Goal: Information Seeking & Learning: Learn about a topic

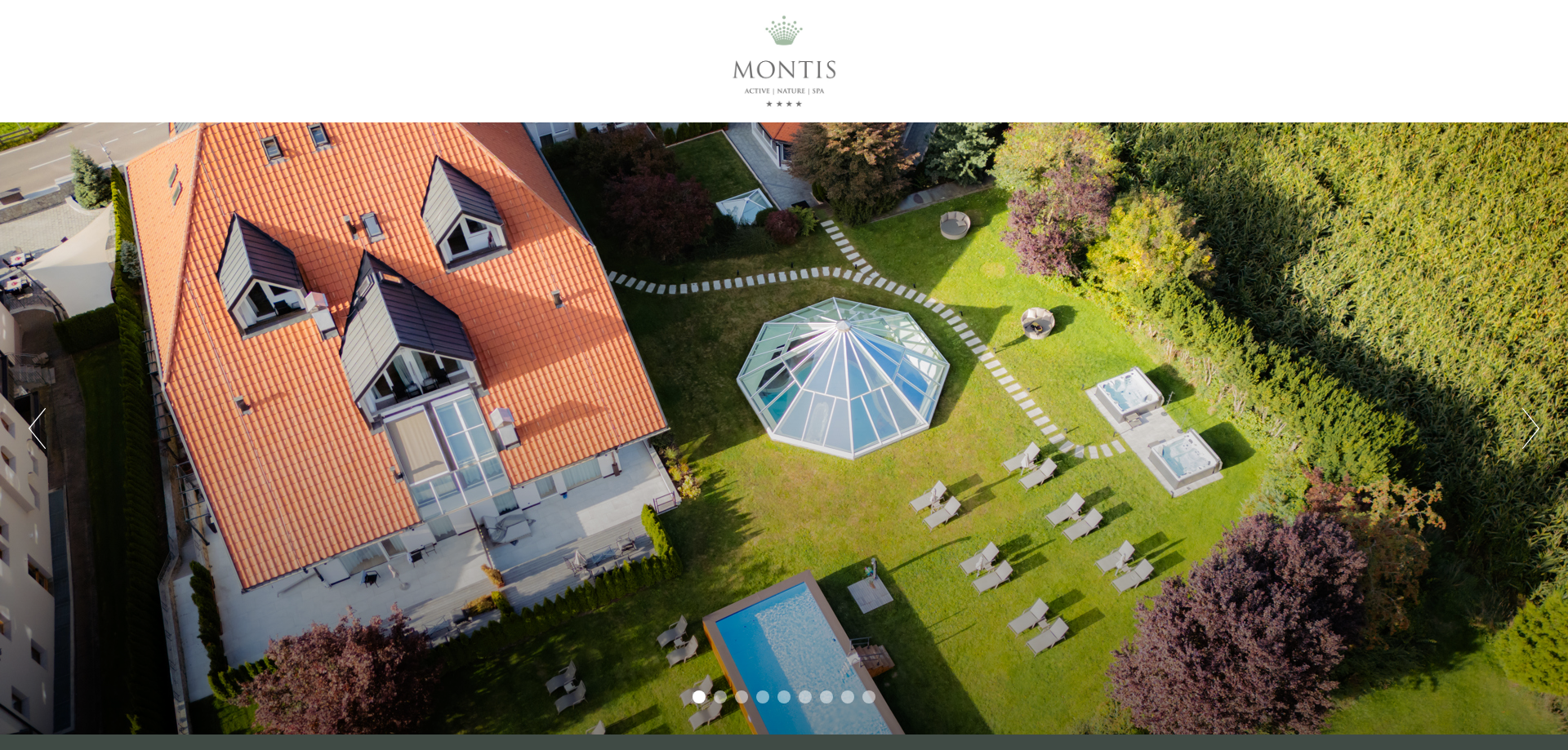
click at [718, 696] on li "2" at bounding box center [721, 697] width 13 height 13
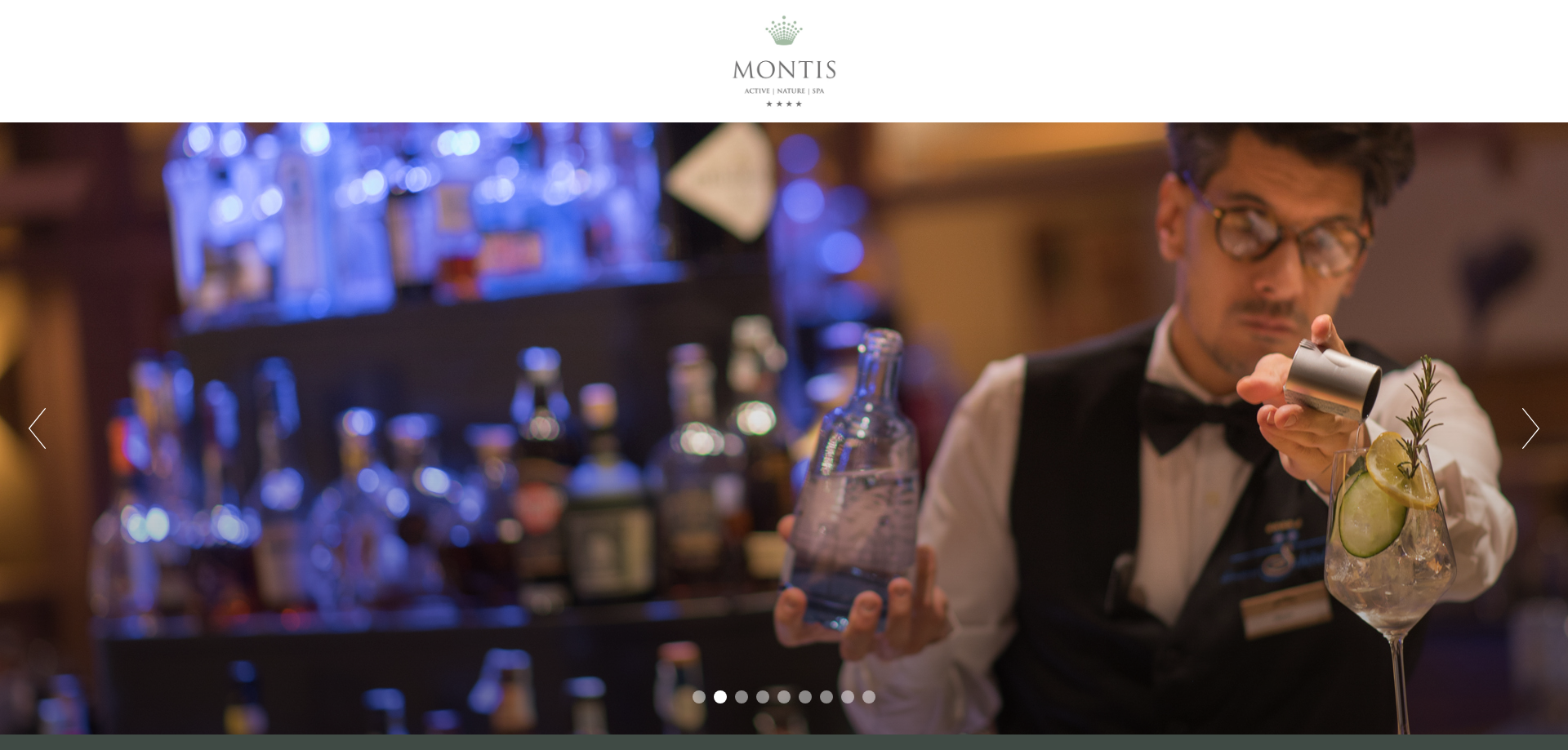
click at [1528, 409] on button "Next" at bounding box center [1531, 429] width 17 height 41
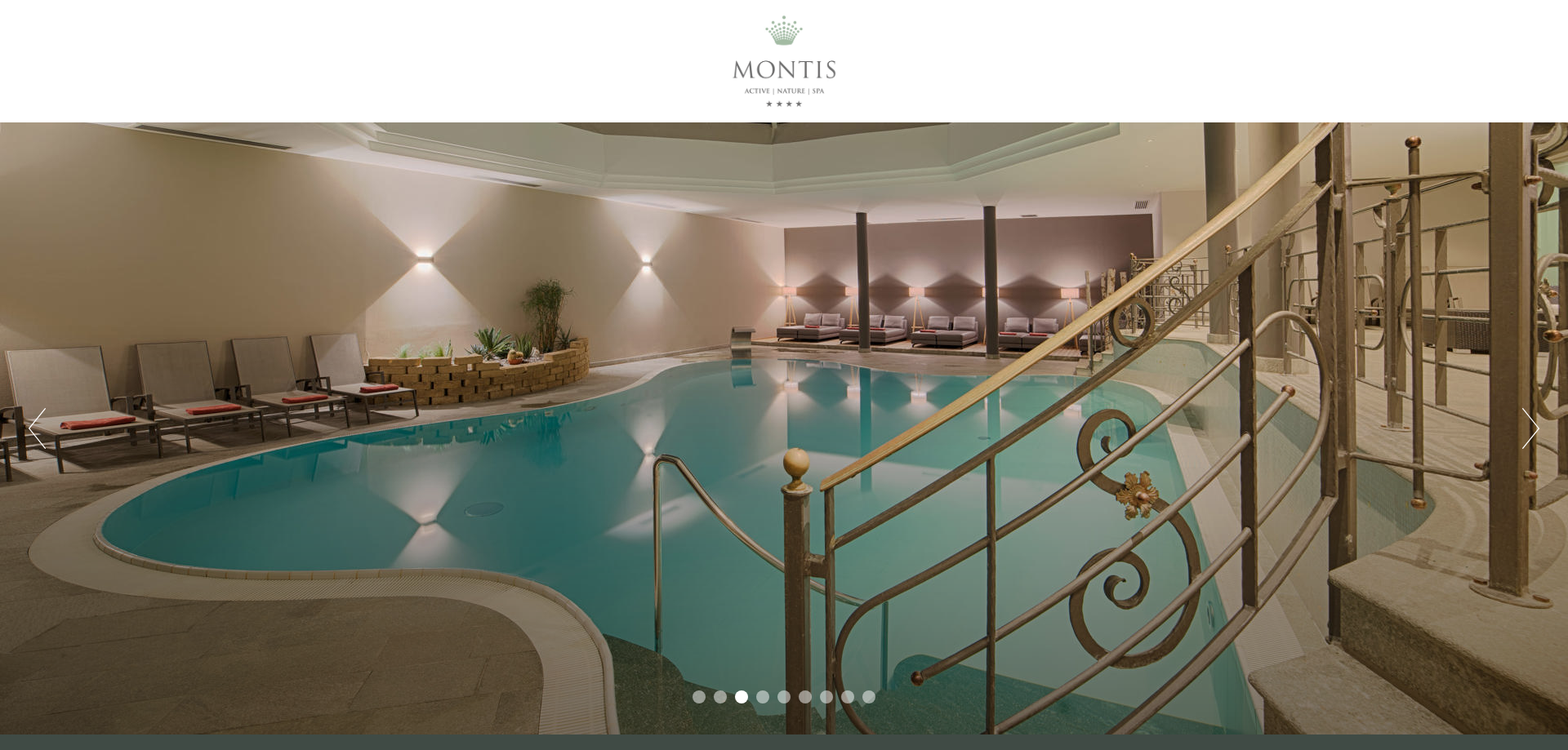
click at [1528, 435] on button "Next" at bounding box center [1531, 429] width 17 height 41
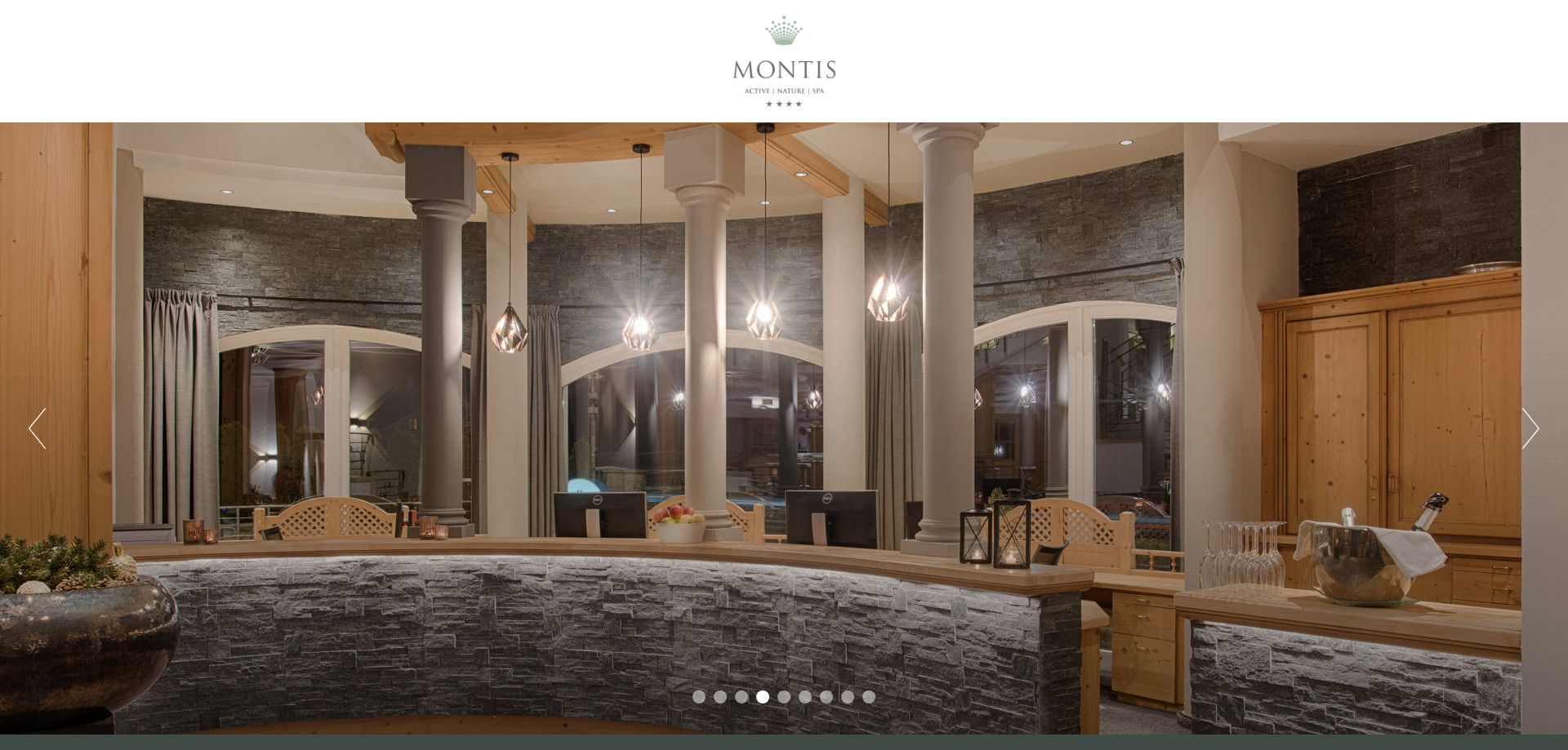
click at [1528, 435] on button "Next" at bounding box center [1531, 429] width 17 height 41
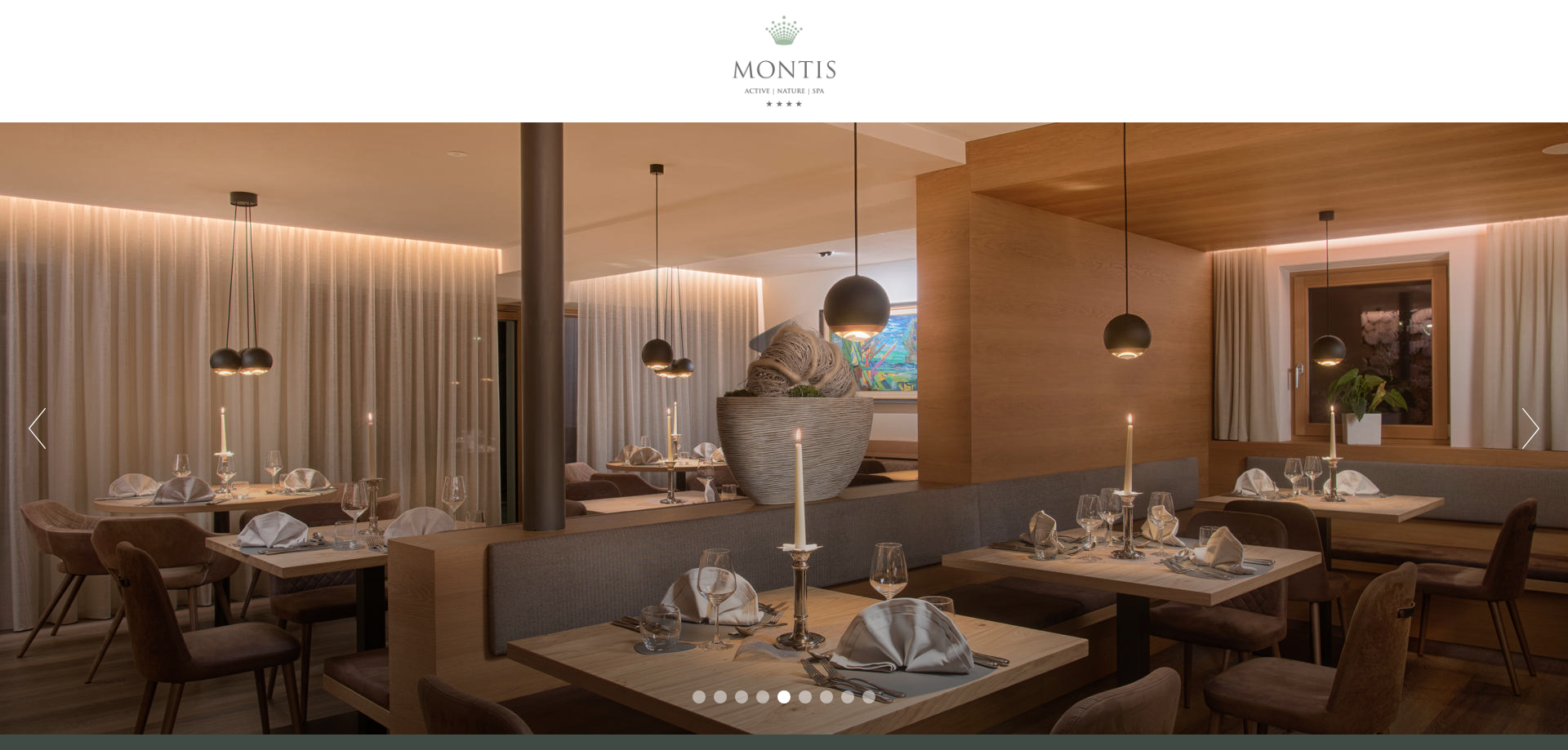
click at [1528, 435] on button "Next" at bounding box center [1531, 429] width 17 height 41
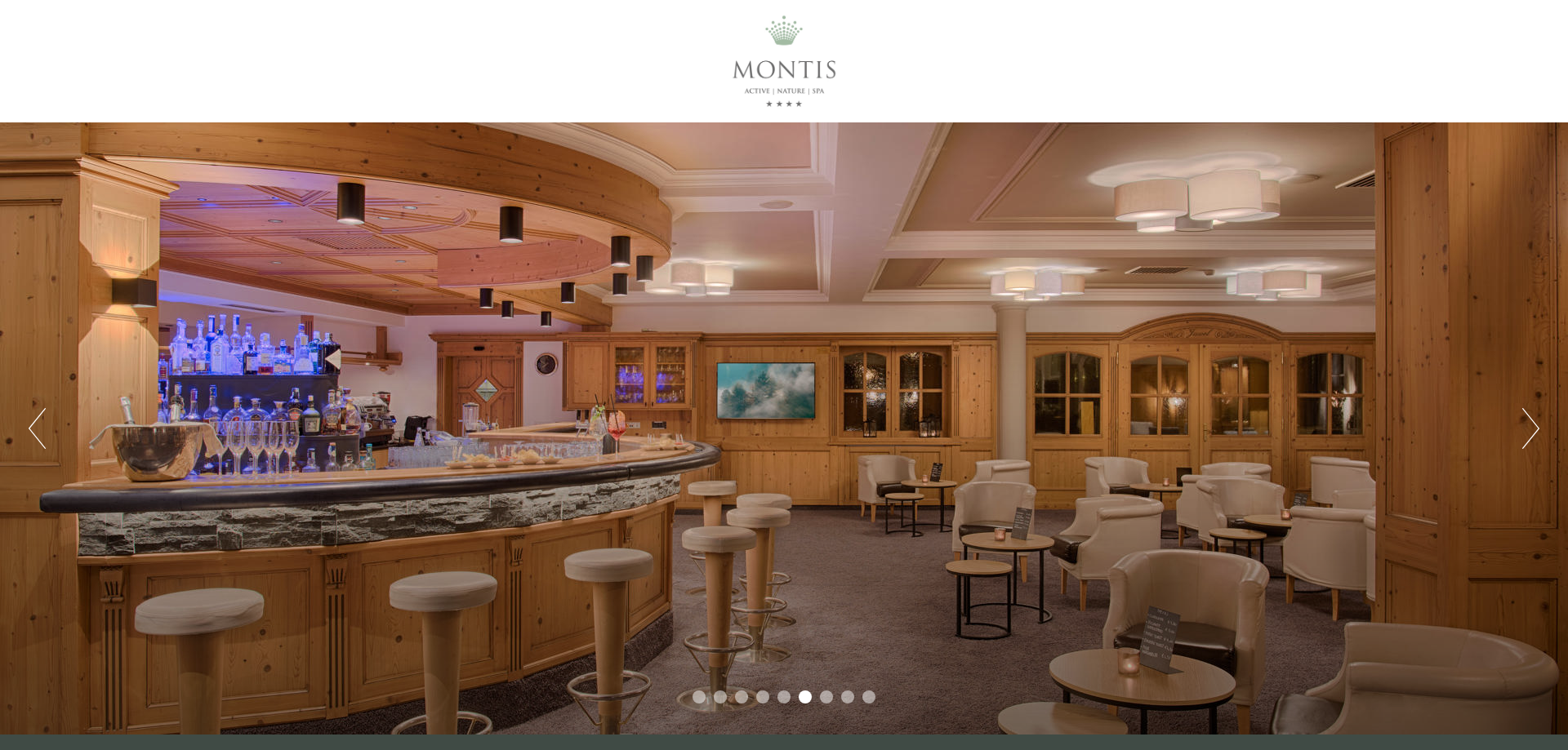
click at [1528, 435] on button "Next" at bounding box center [1531, 429] width 17 height 41
click at [1522, 433] on div "Previous Next 1 2 3 4 5 6 7 8 9" at bounding box center [784, 429] width 1568 height 612
click at [1526, 431] on button "Next" at bounding box center [1531, 429] width 17 height 41
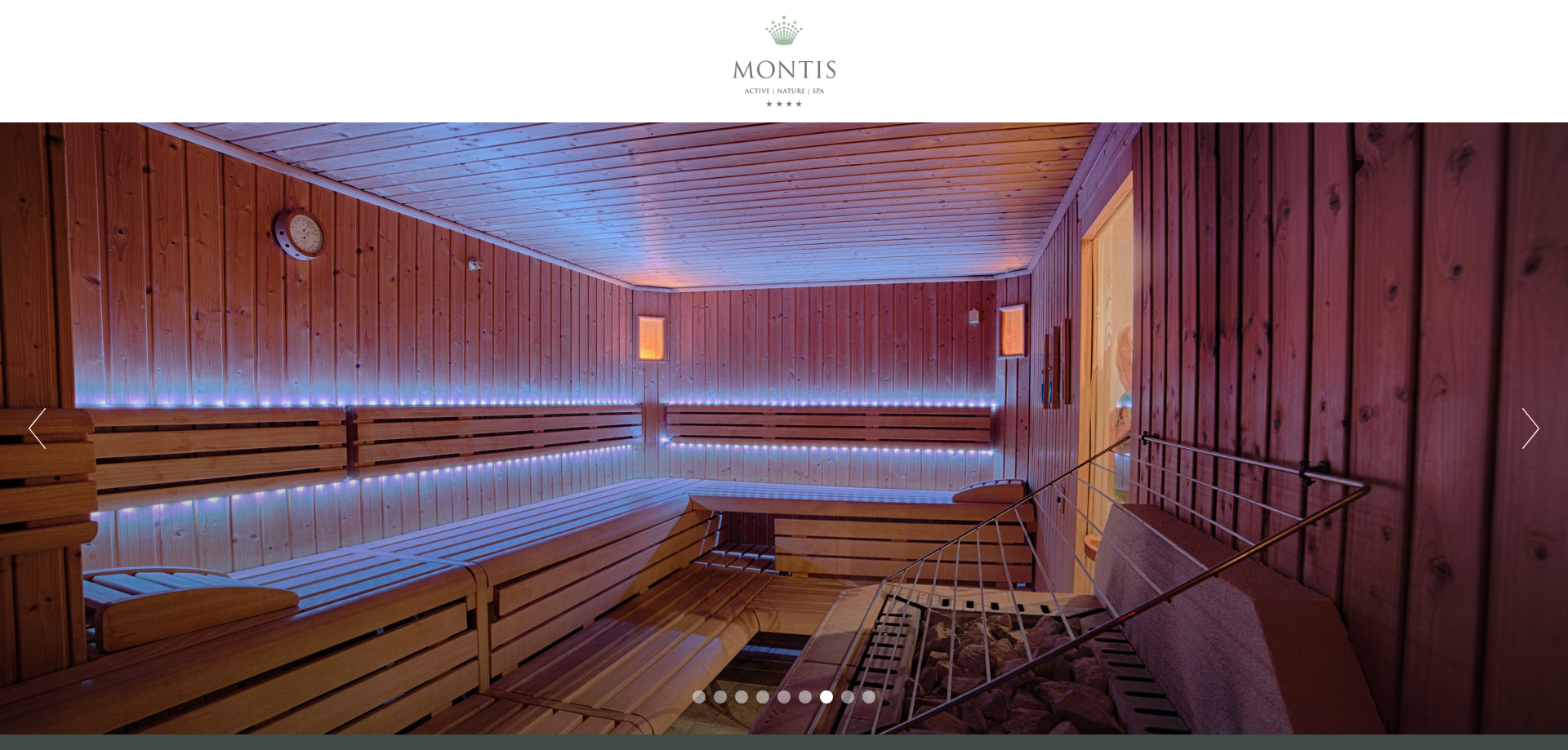
click at [1529, 430] on button "Next" at bounding box center [1531, 429] width 17 height 41
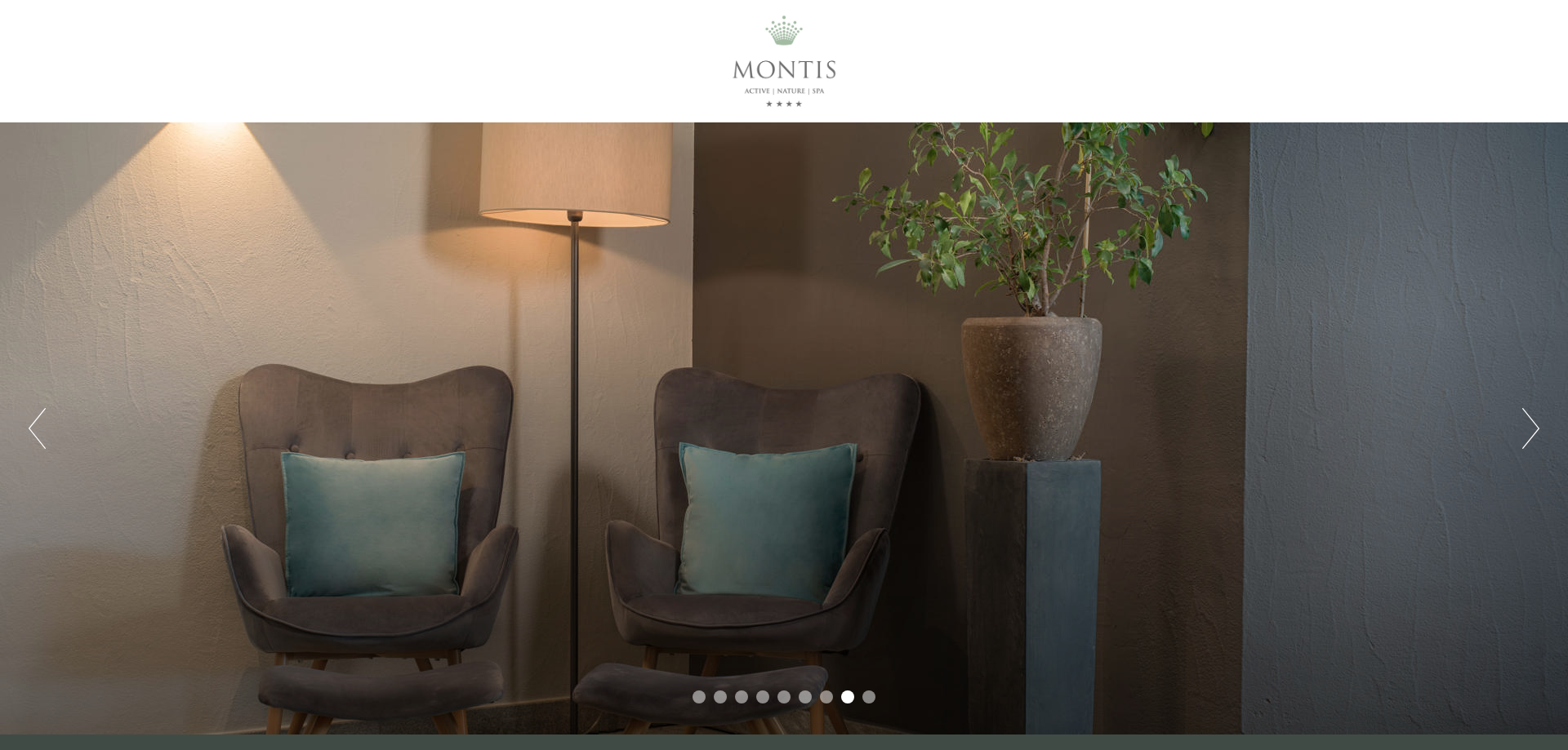
click at [1529, 430] on button "Next" at bounding box center [1531, 429] width 17 height 41
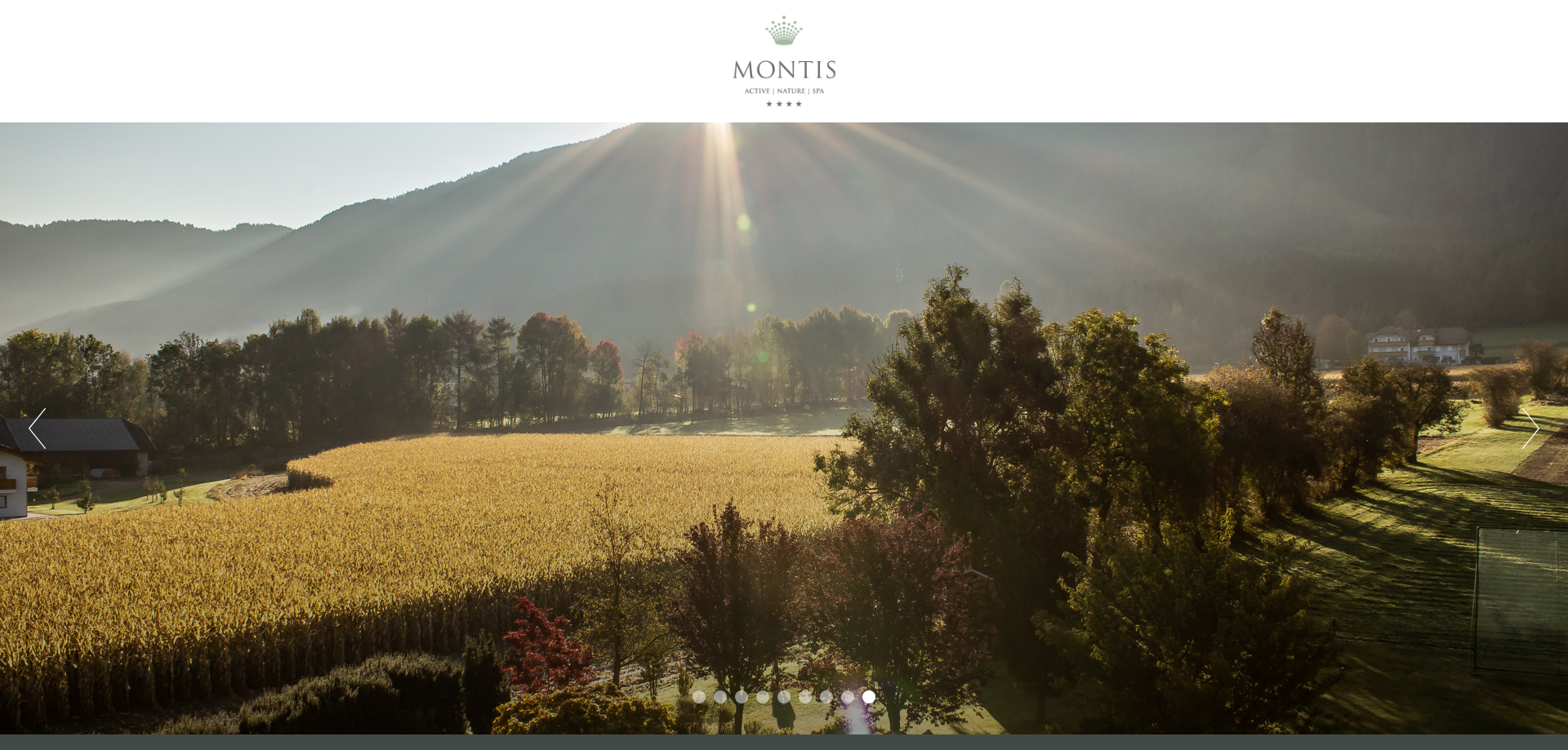
click at [1529, 430] on button "Next" at bounding box center [1531, 429] width 17 height 41
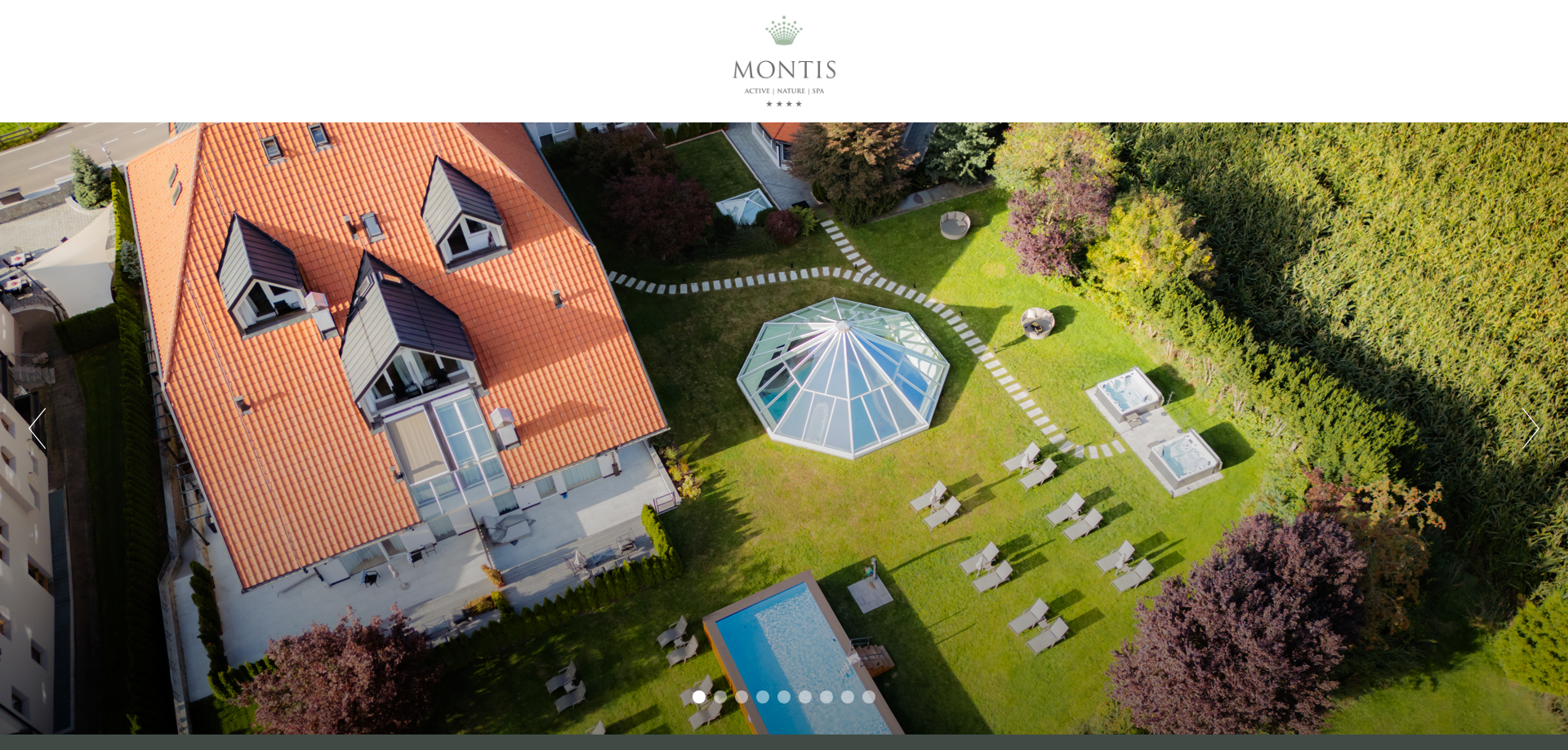
click at [1529, 430] on button "Next" at bounding box center [1531, 429] width 17 height 41
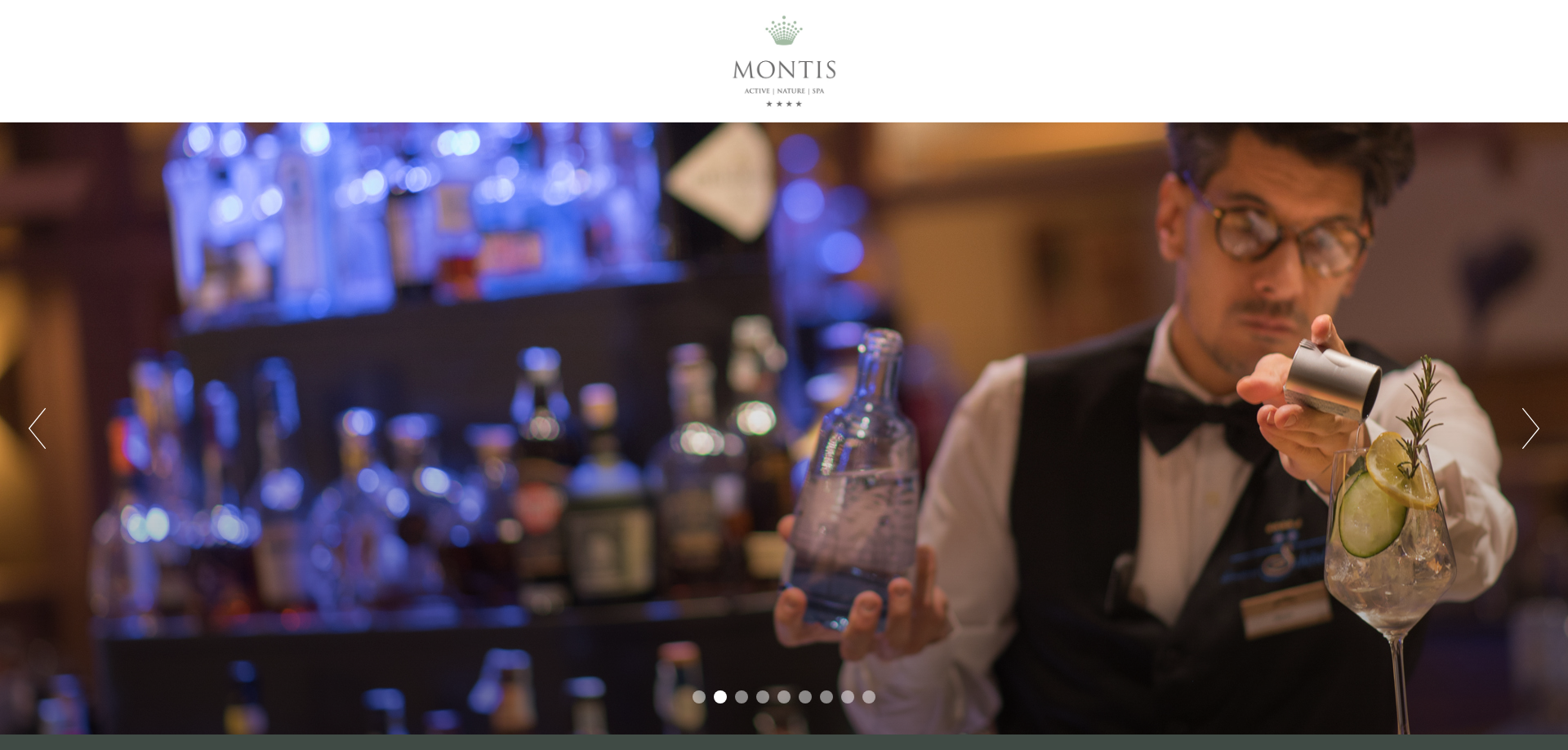
click at [1529, 430] on button "Next" at bounding box center [1531, 429] width 17 height 41
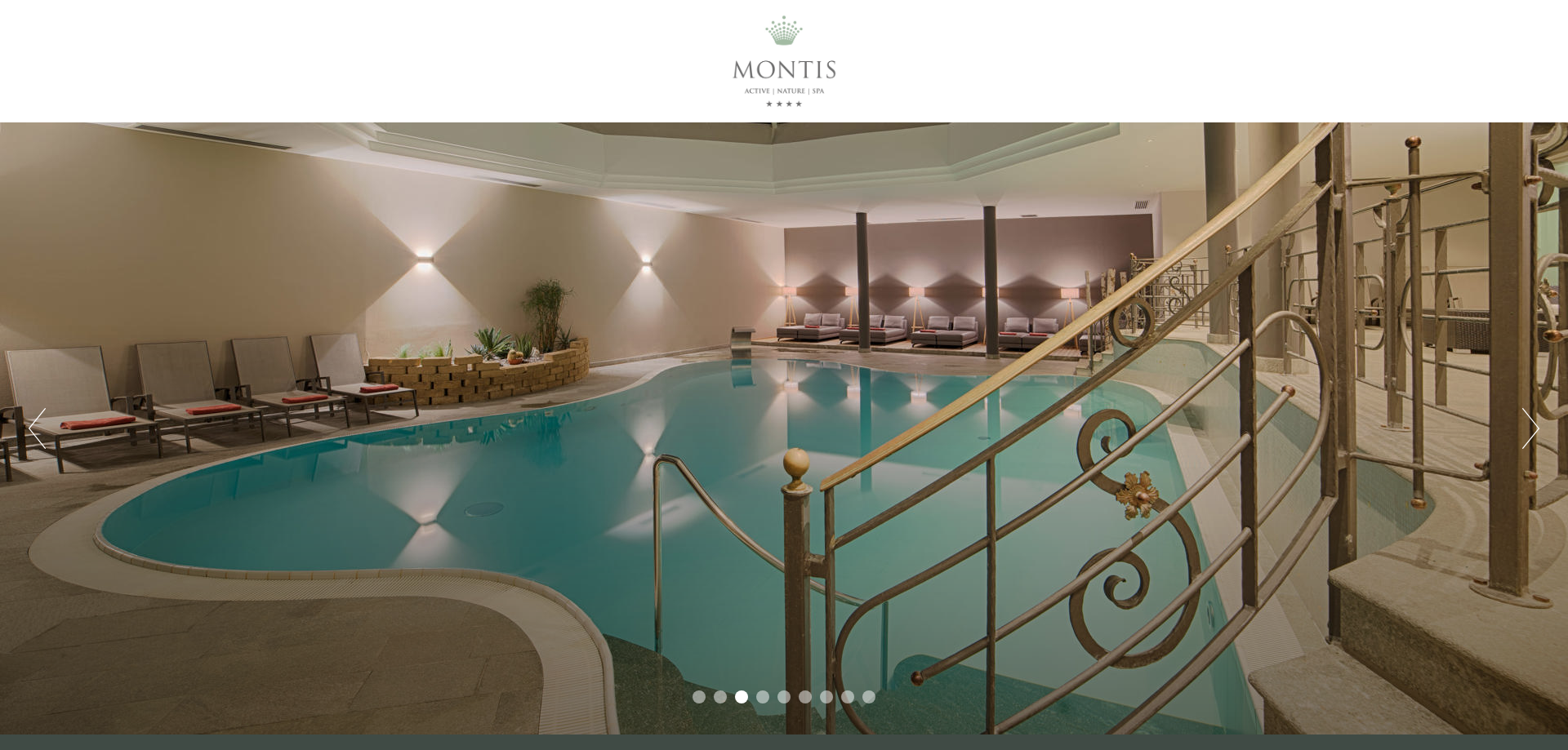
click at [1525, 436] on button "Next" at bounding box center [1531, 429] width 17 height 41
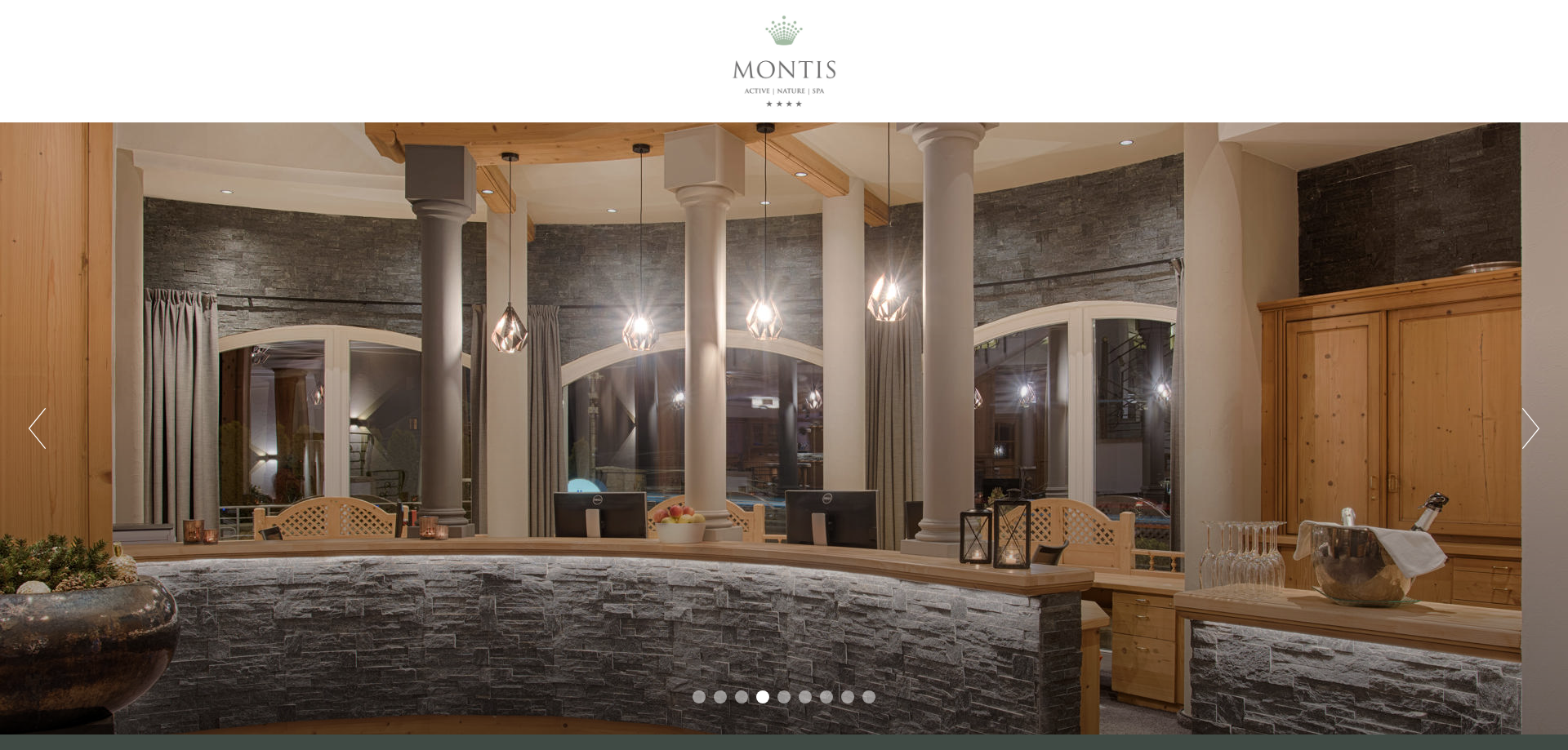
click at [1525, 436] on button "Next" at bounding box center [1531, 429] width 17 height 41
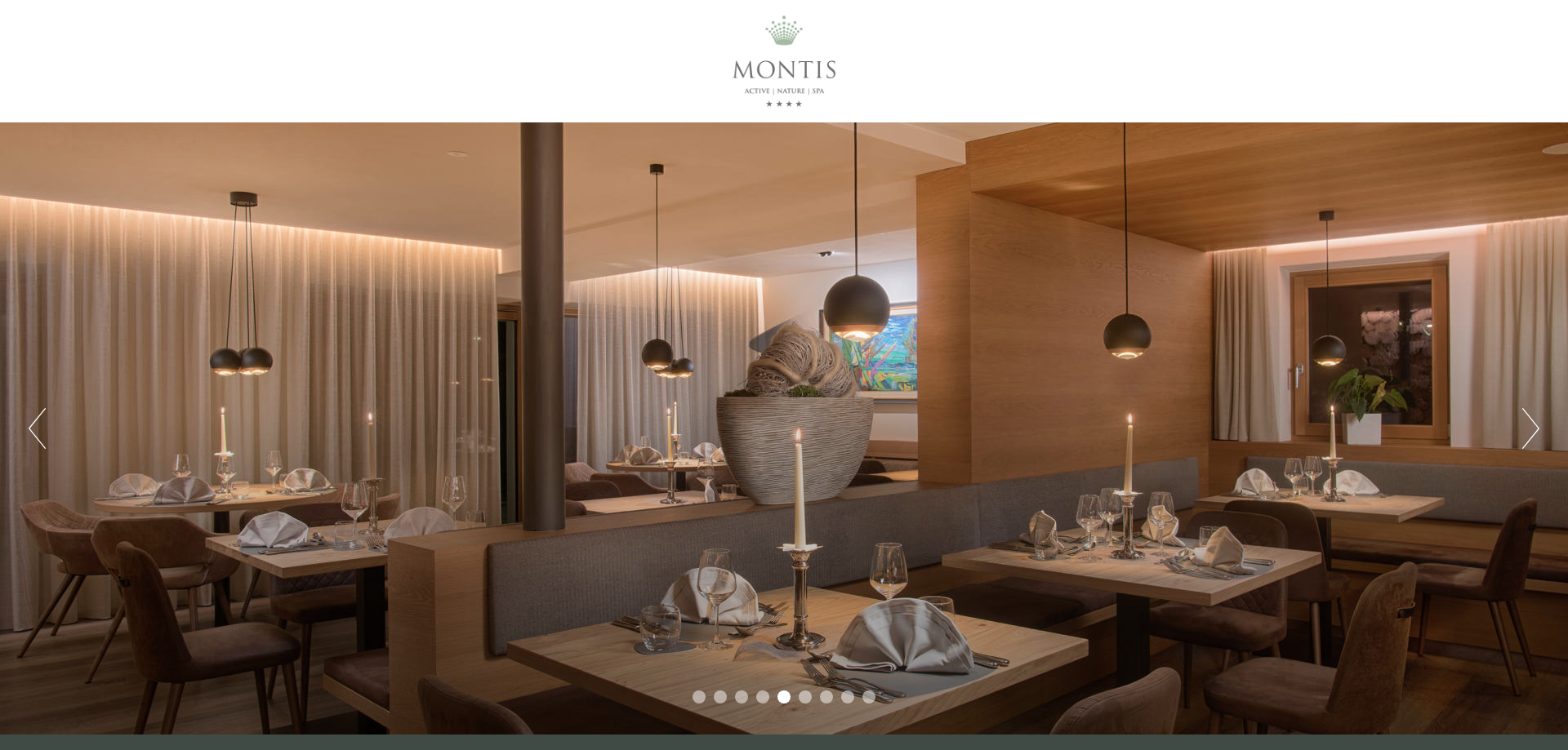
click at [1525, 436] on button "Next" at bounding box center [1531, 429] width 17 height 41
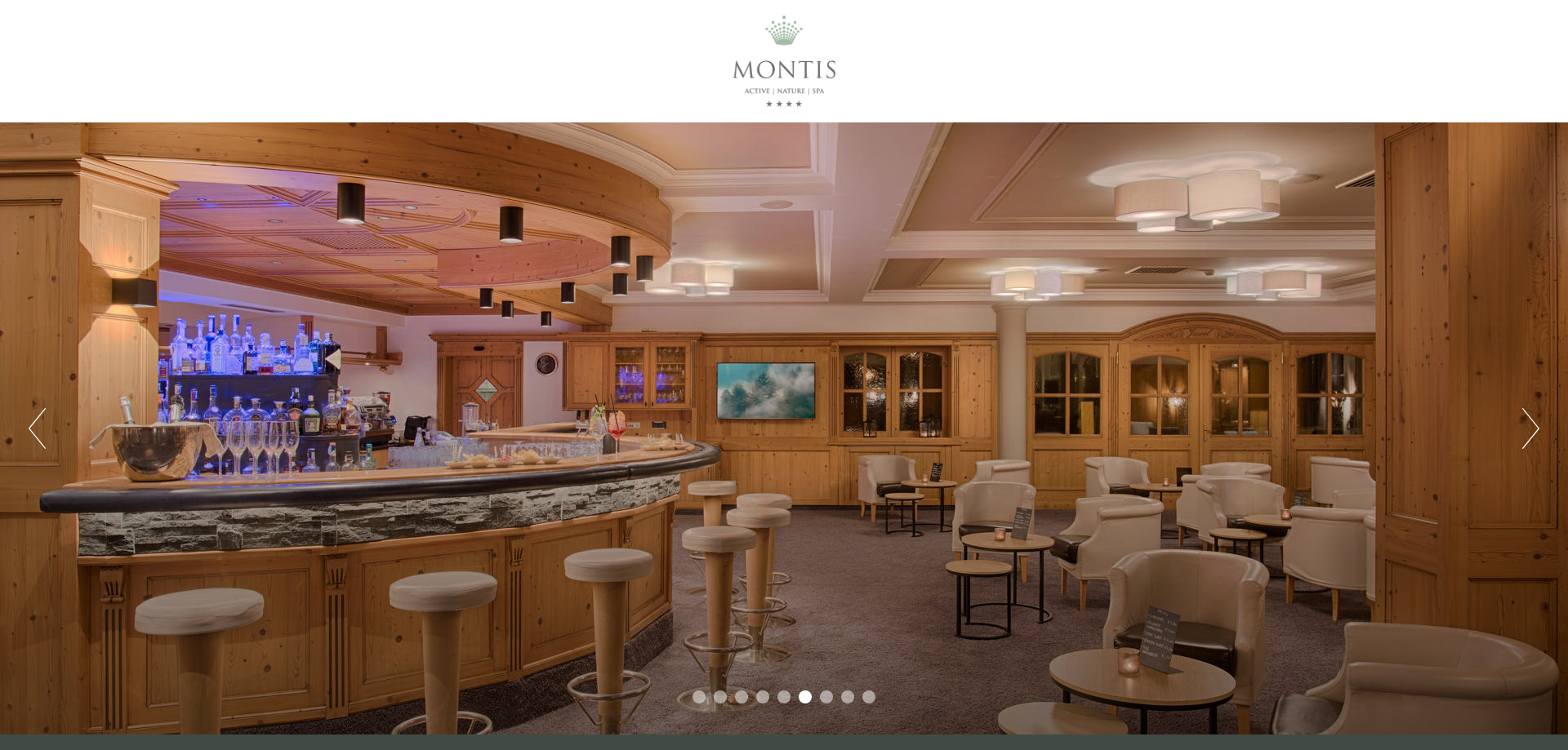
click at [1525, 436] on button "Next" at bounding box center [1531, 429] width 17 height 41
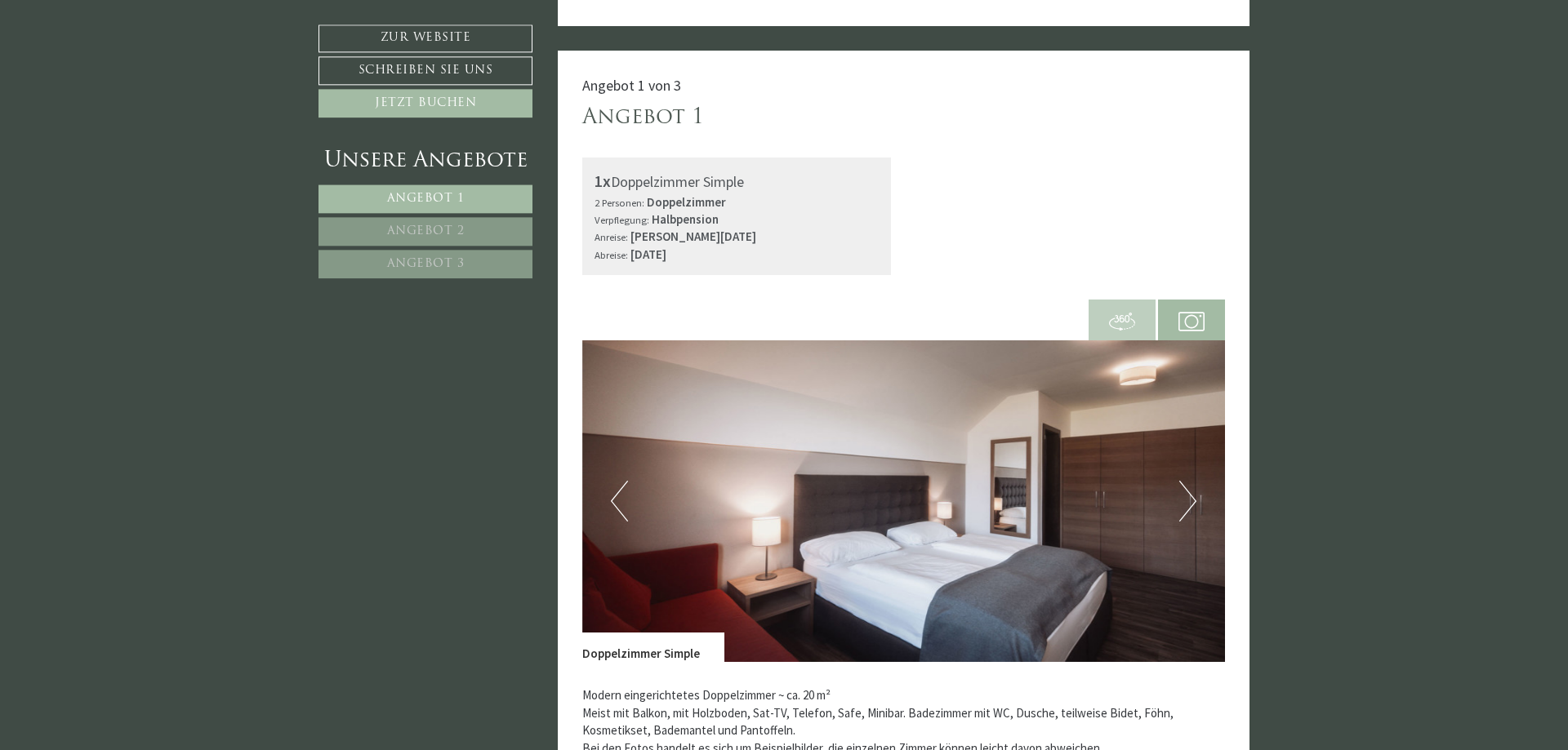
scroll to position [1083, 0]
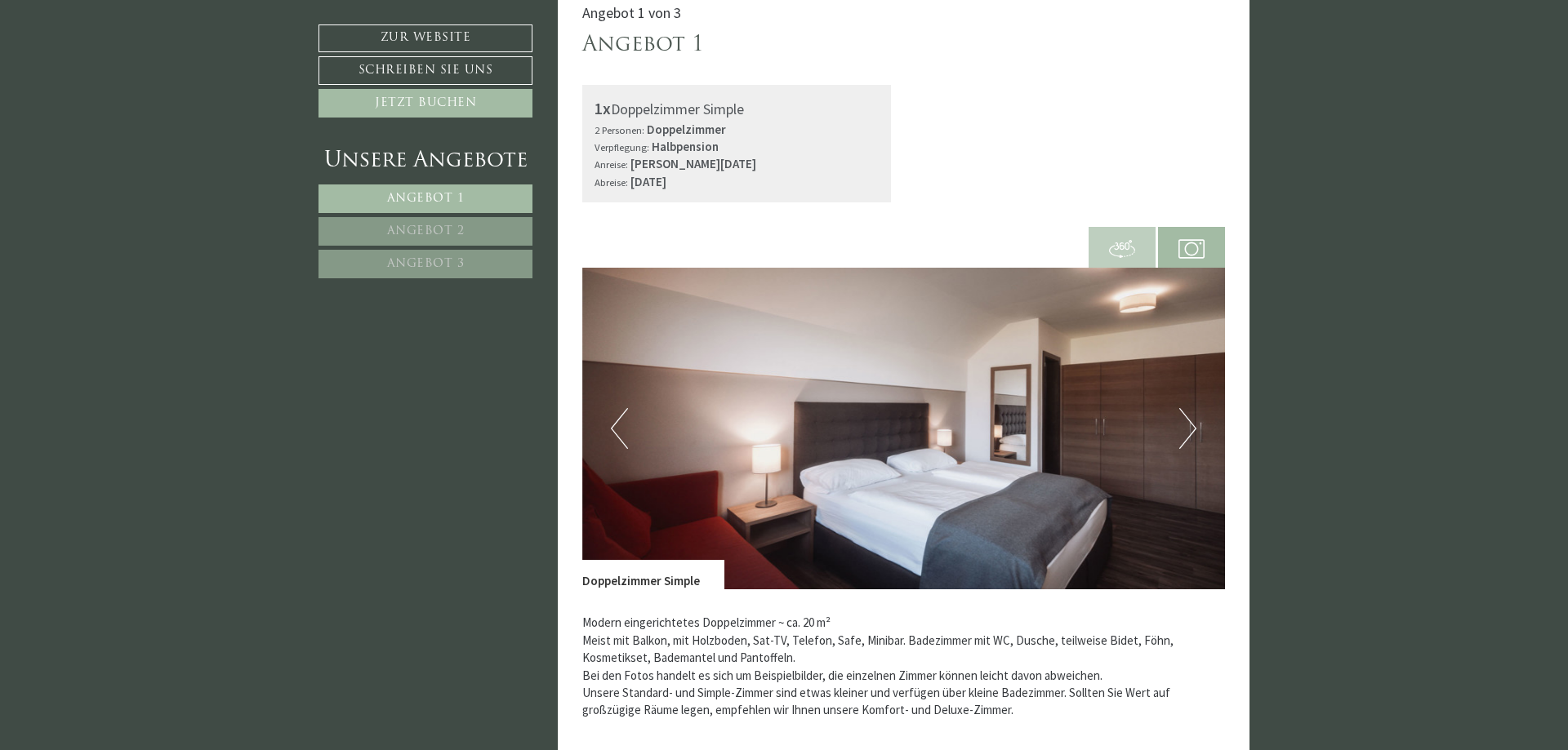
click at [1181, 434] on button "Next" at bounding box center [1188, 429] width 17 height 41
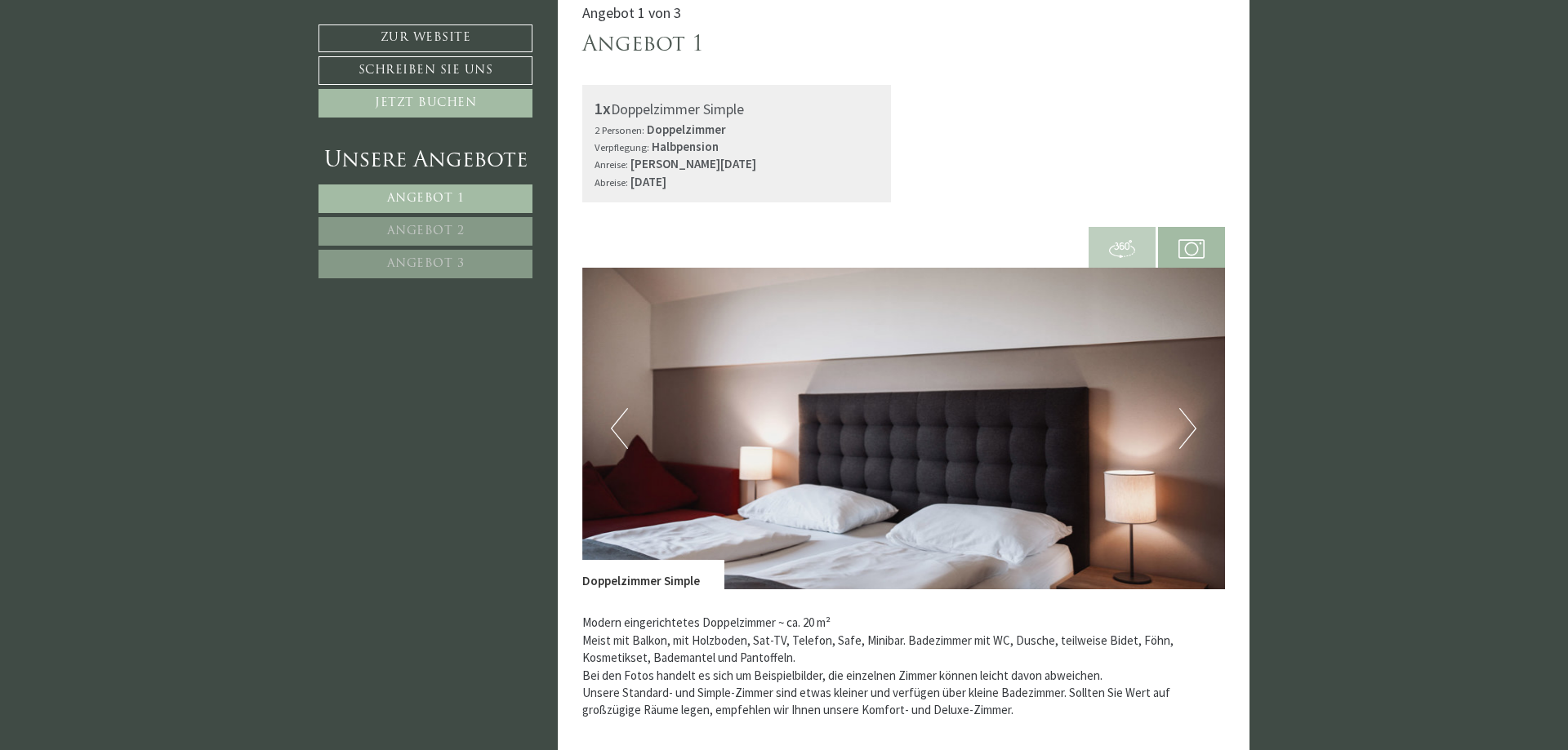
click at [1191, 432] on button "Next" at bounding box center [1188, 429] width 17 height 41
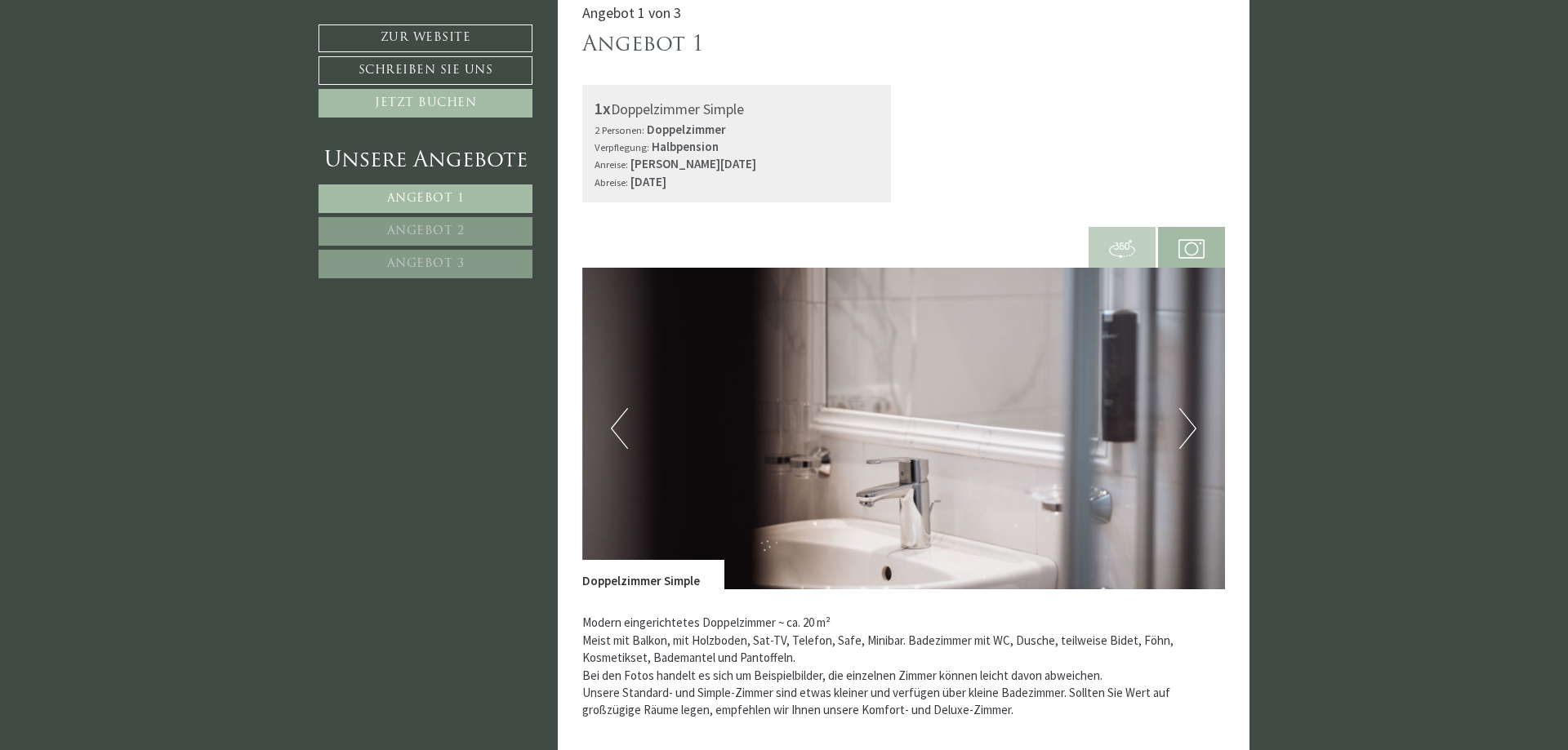
click at [1191, 432] on button "Next" at bounding box center [1188, 429] width 17 height 41
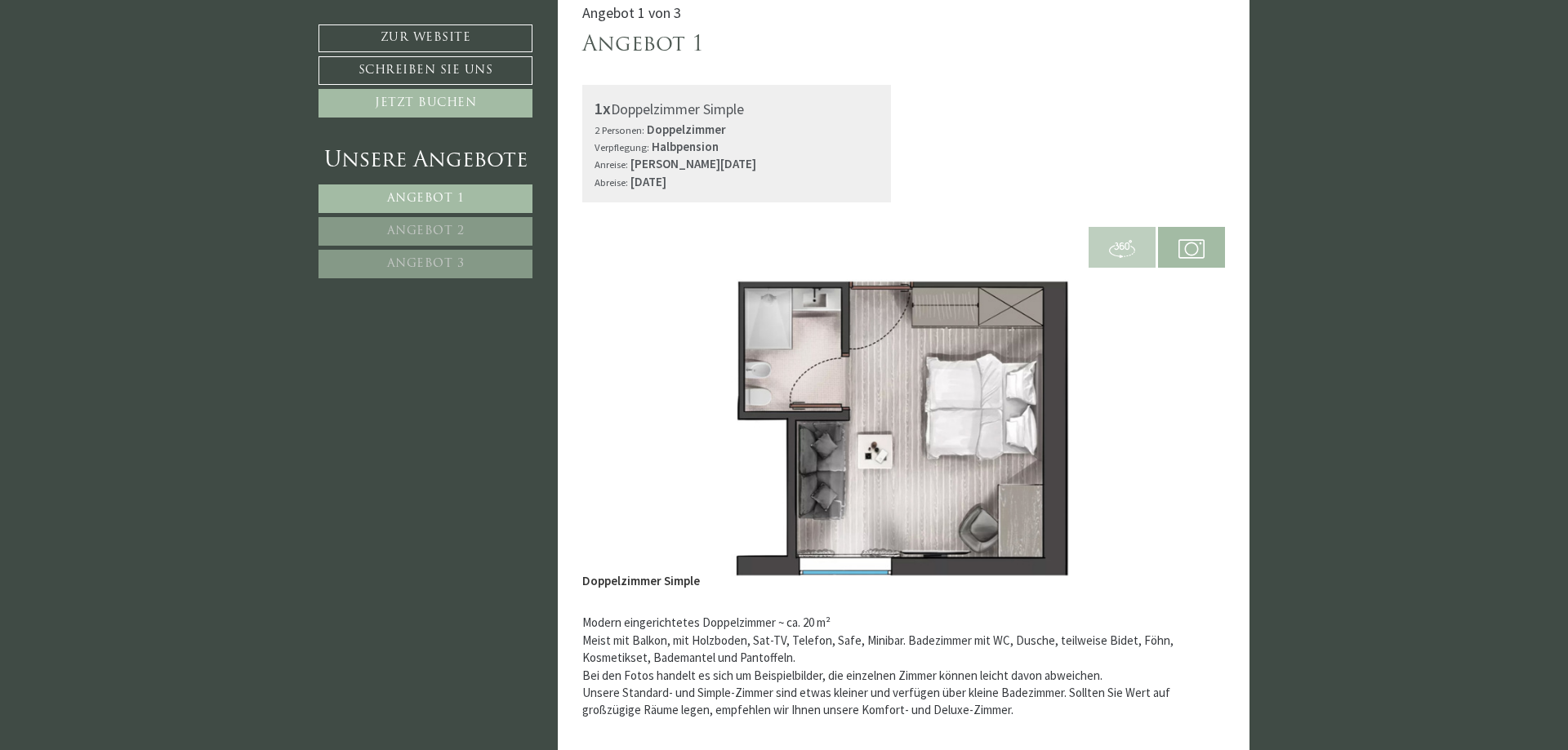
click at [1191, 432] on button "Next" at bounding box center [1188, 429] width 17 height 41
click at [612, 412] on button "Previous" at bounding box center [619, 429] width 17 height 41
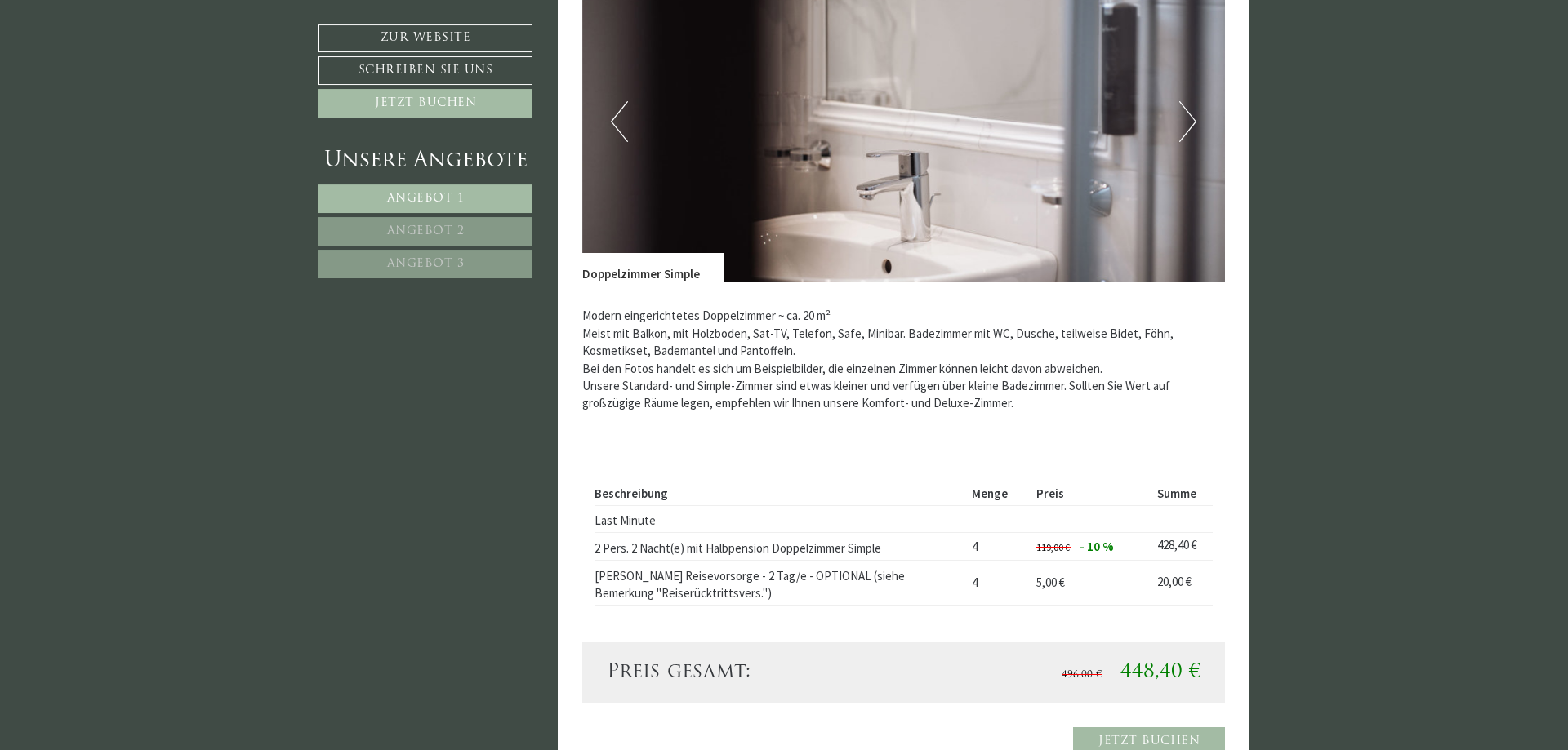
scroll to position [1249, 0]
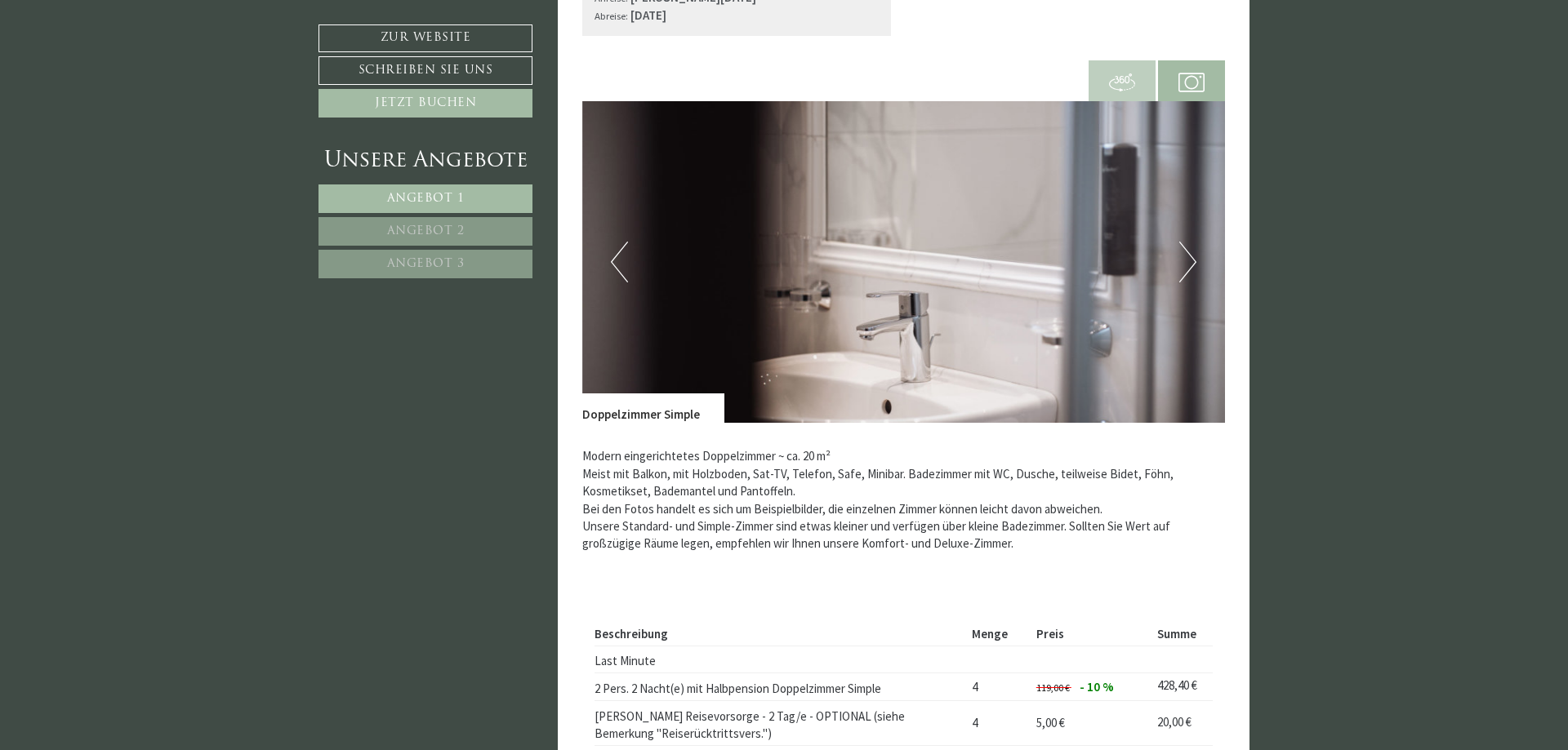
click at [1126, 80] on img at bounding box center [1122, 82] width 26 height 26
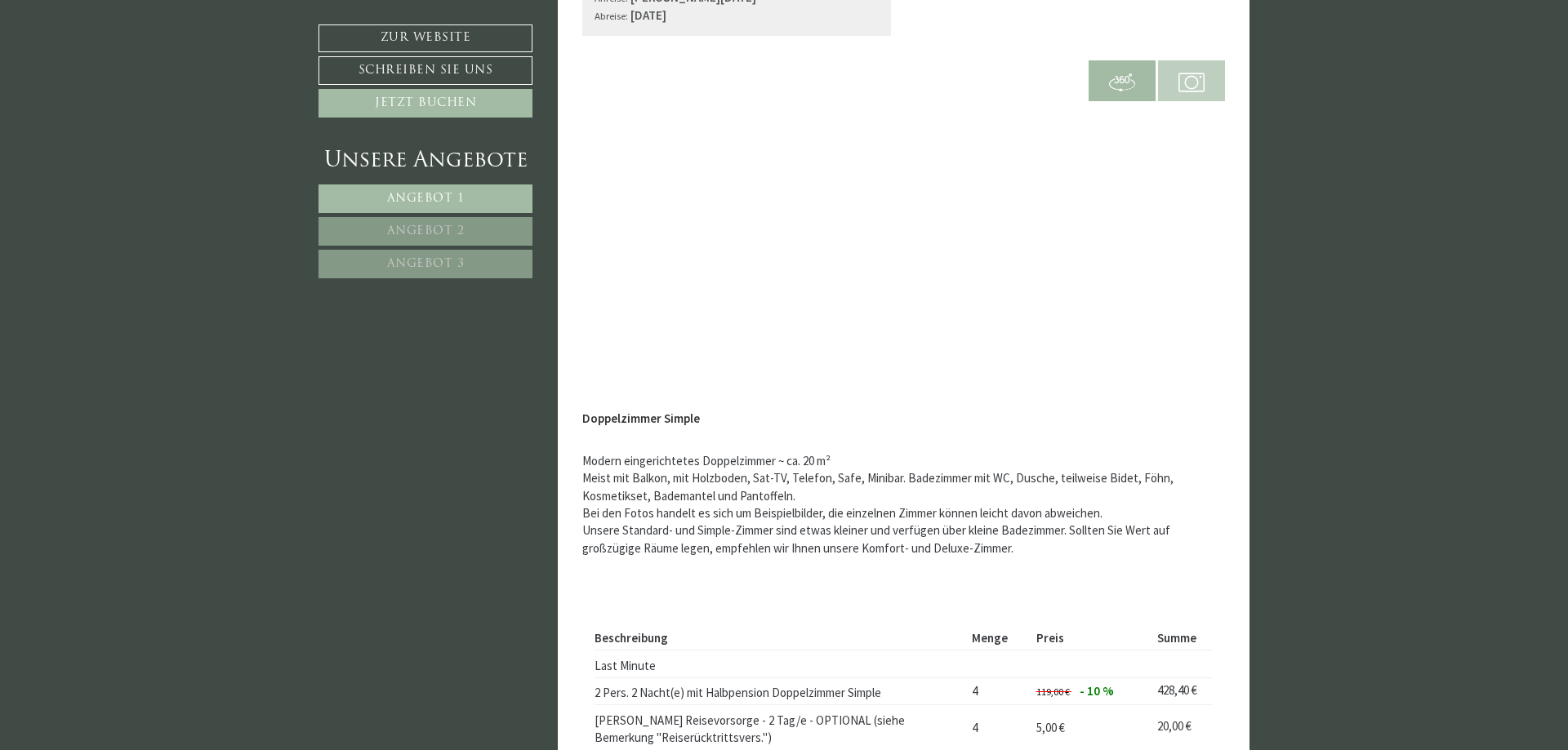
click at [1177, 82] on span at bounding box center [1192, 80] width 67 height 56
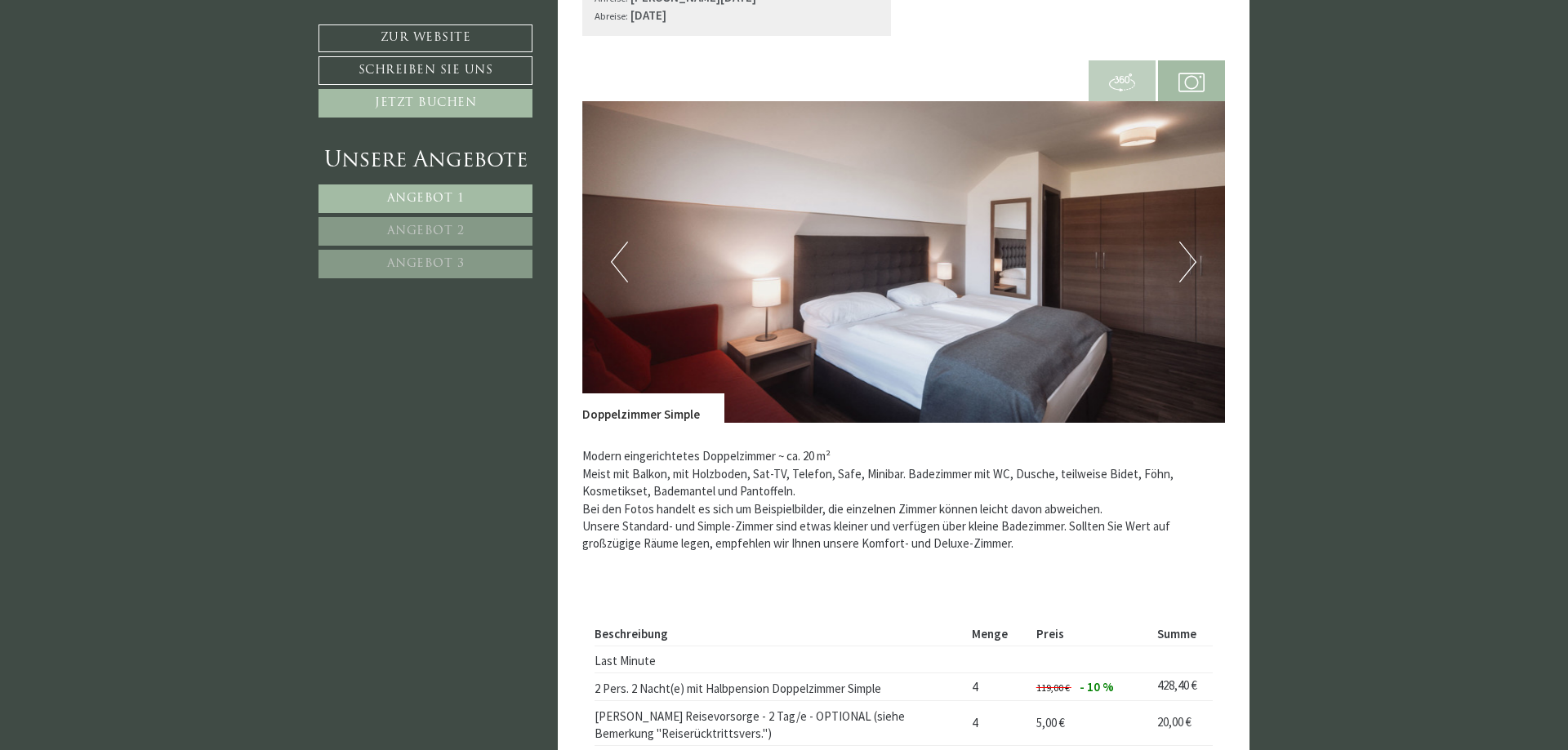
click at [1188, 261] on button "Next" at bounding box center [1188, 261] width 17 height 41
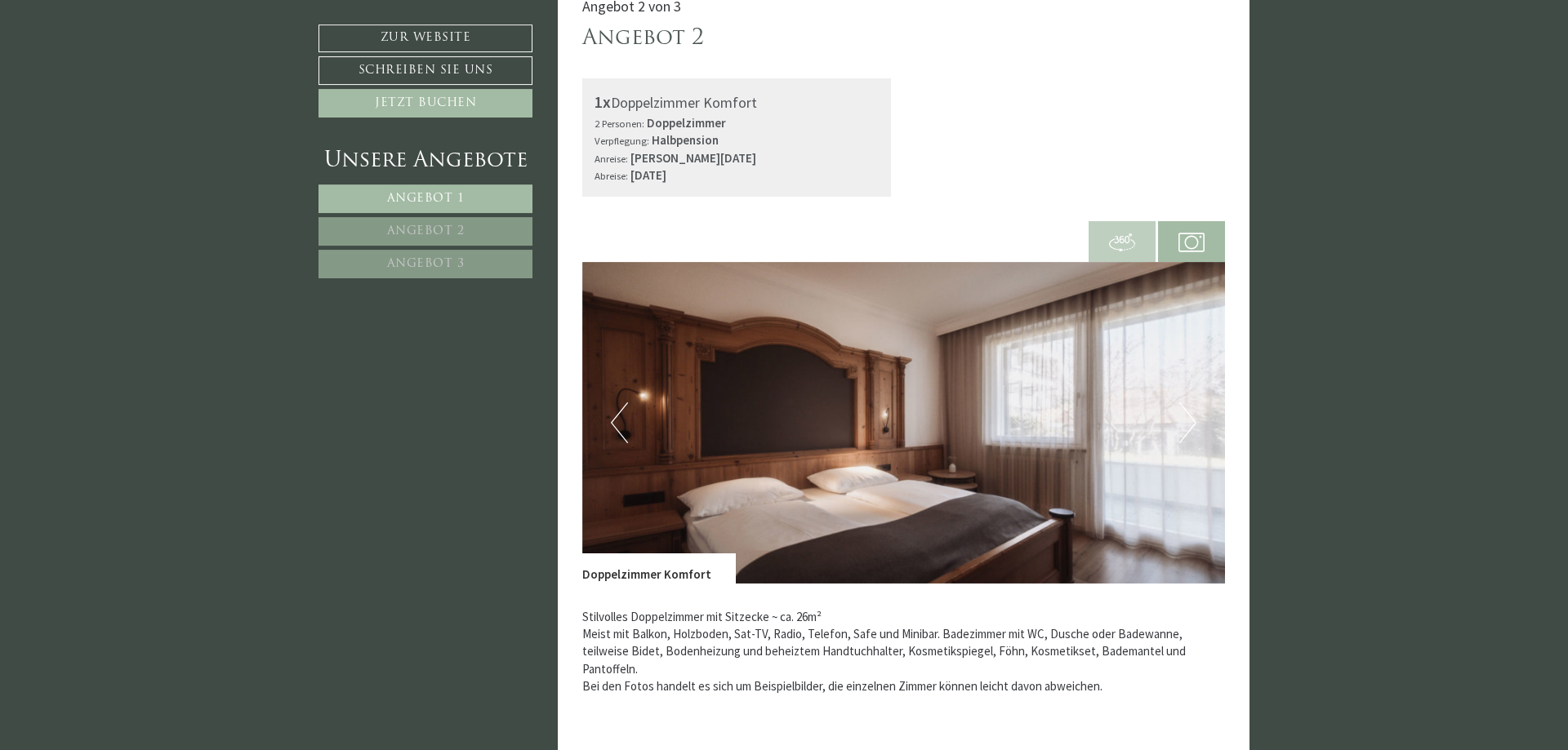
scroll to position [2248, 0]
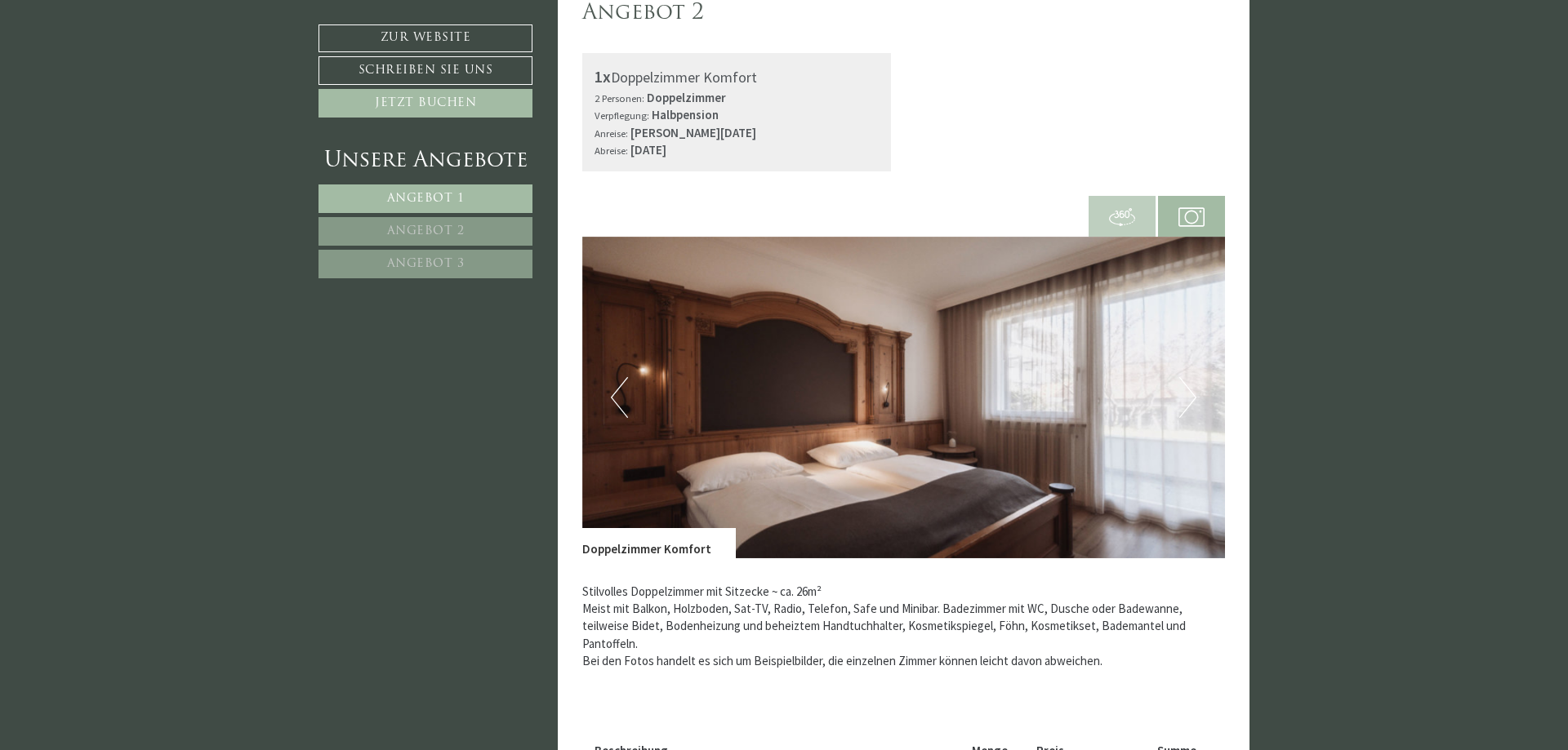
click at [1202, 404] on img at bounding box center [903, 398] width 644 height 322
click at [1186, 403] on button "Next" at bounding box center [1188, 398] width 17 height 41
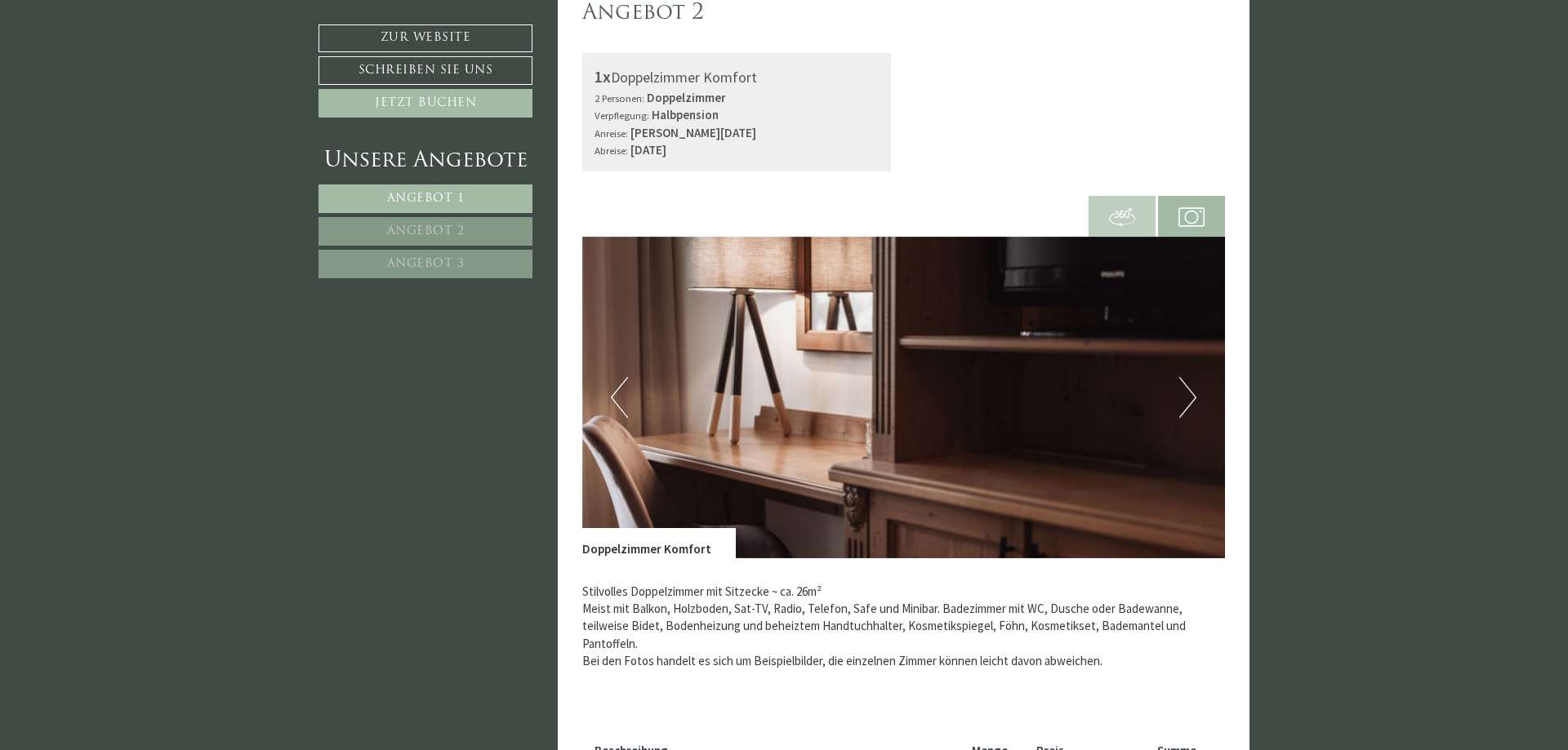
click at [1186, 401] on button "Next" at bounding box center [1188, 398] width 17 height 41
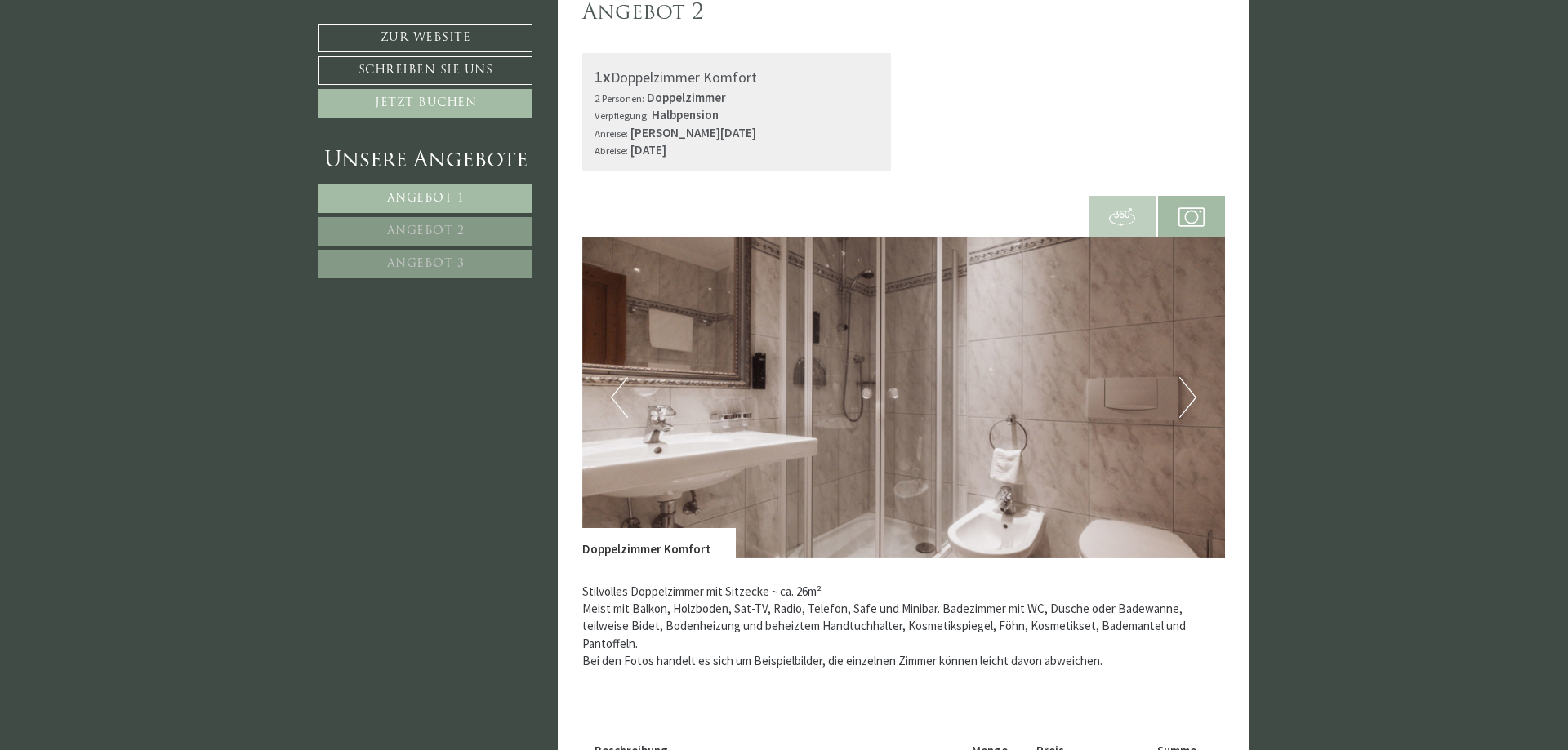
click at [1186, 401] on button "Next" at bounding box center [1188, 398] width 17 height 41
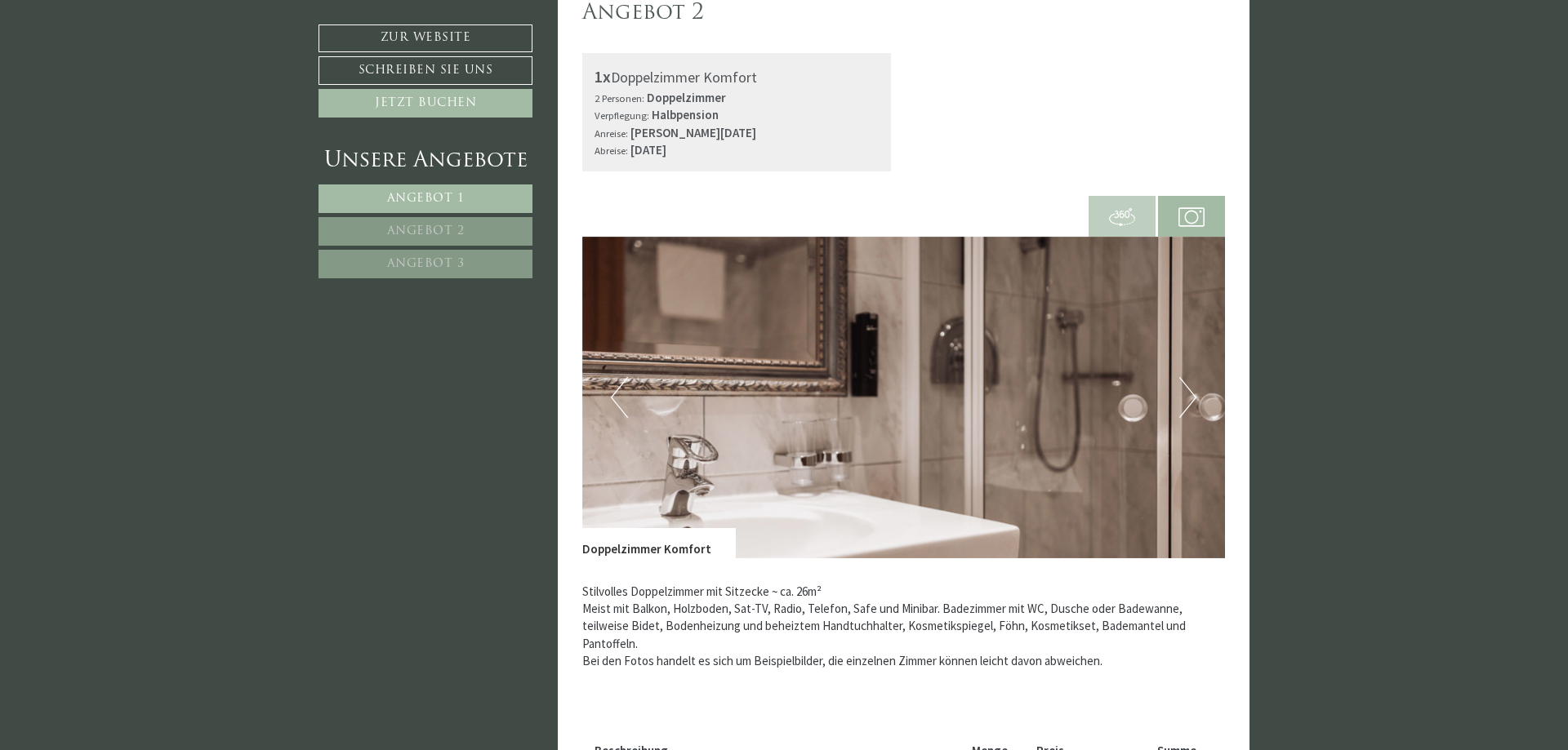
click at [1186, 401] on button "Next" at bounding box center [1188, 398] width 17 height 41
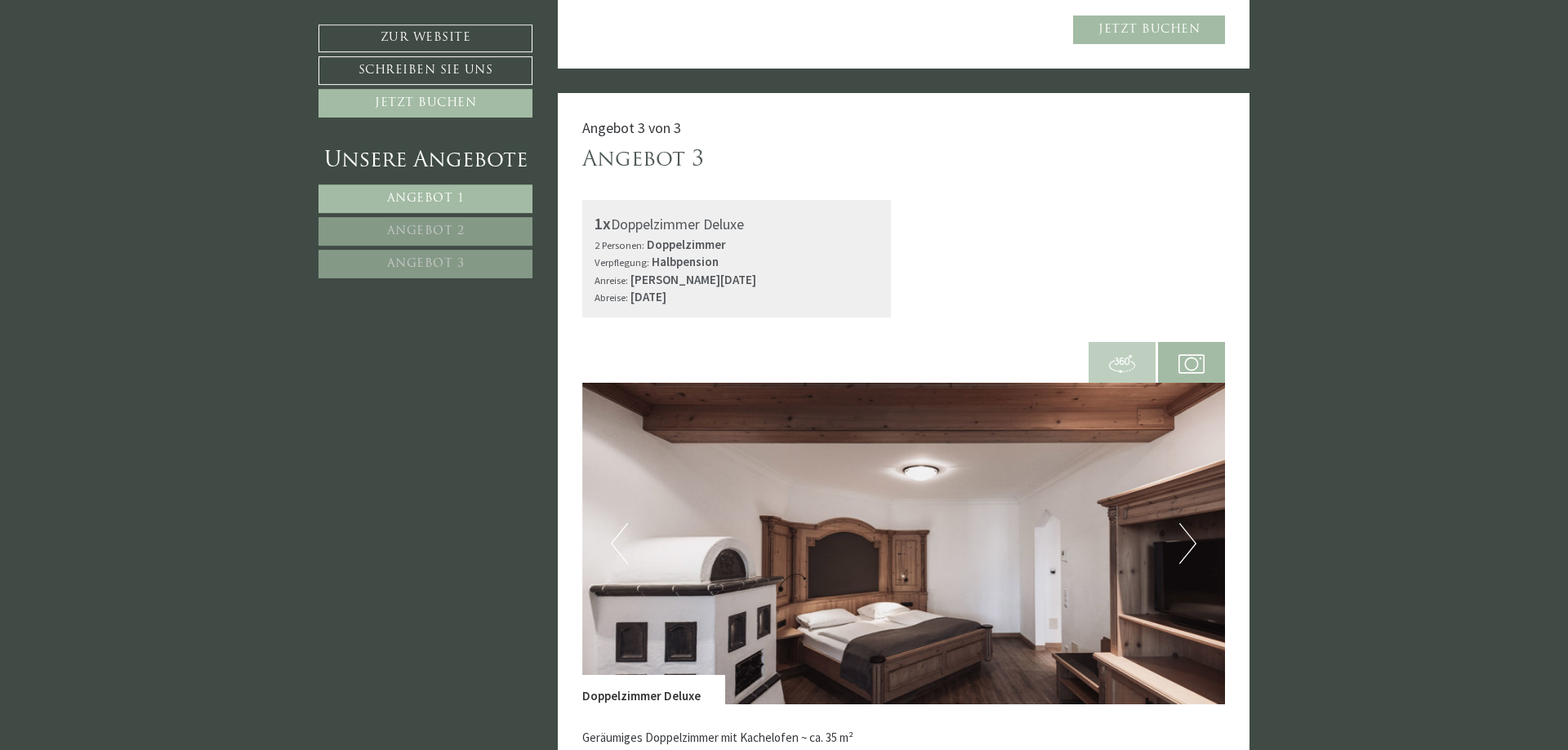
scroll to position [3415, 0]
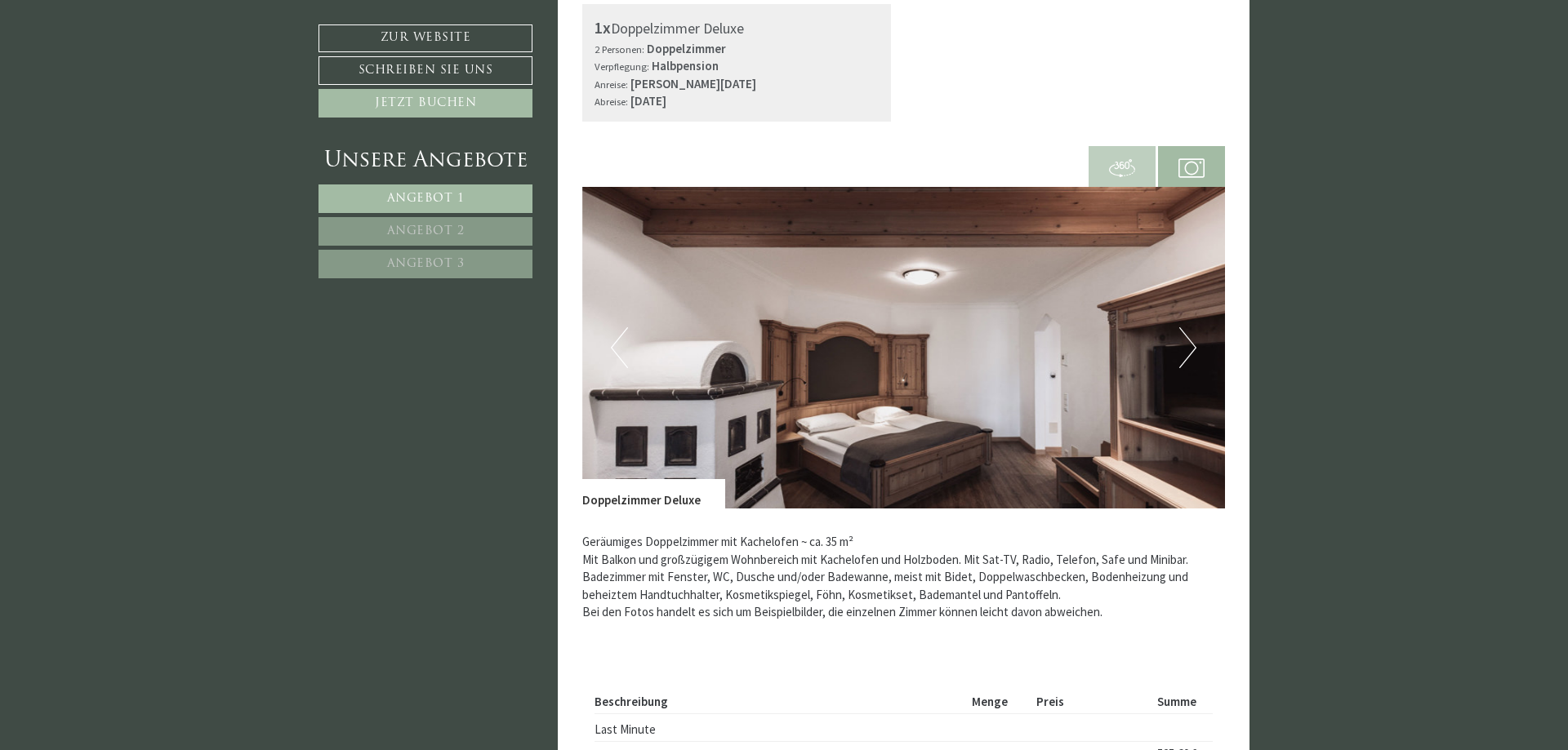
click at [1196, 340] on button "Next" at bounding box center [1188, 347] width 17 height 41
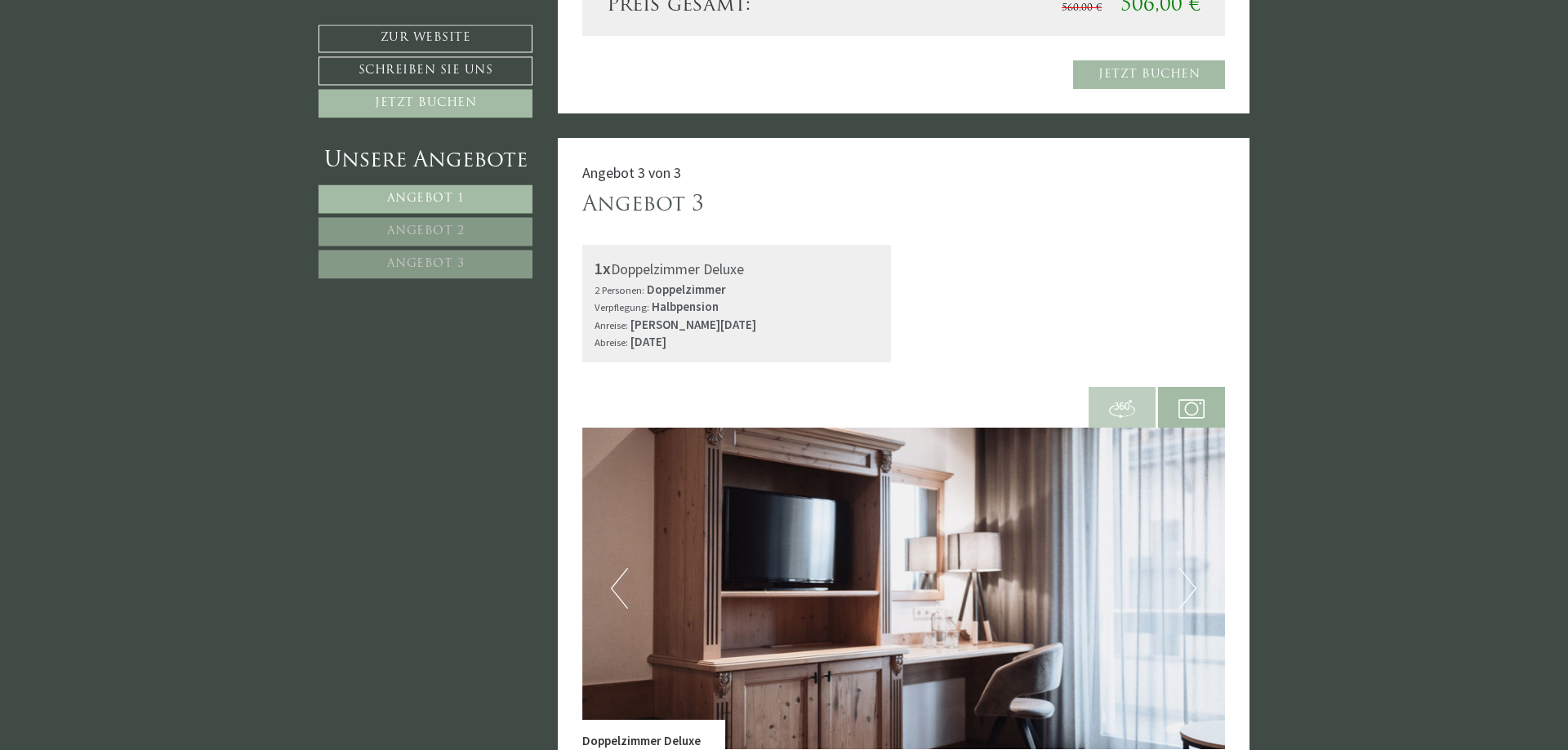
scroll to position [3165, 0]
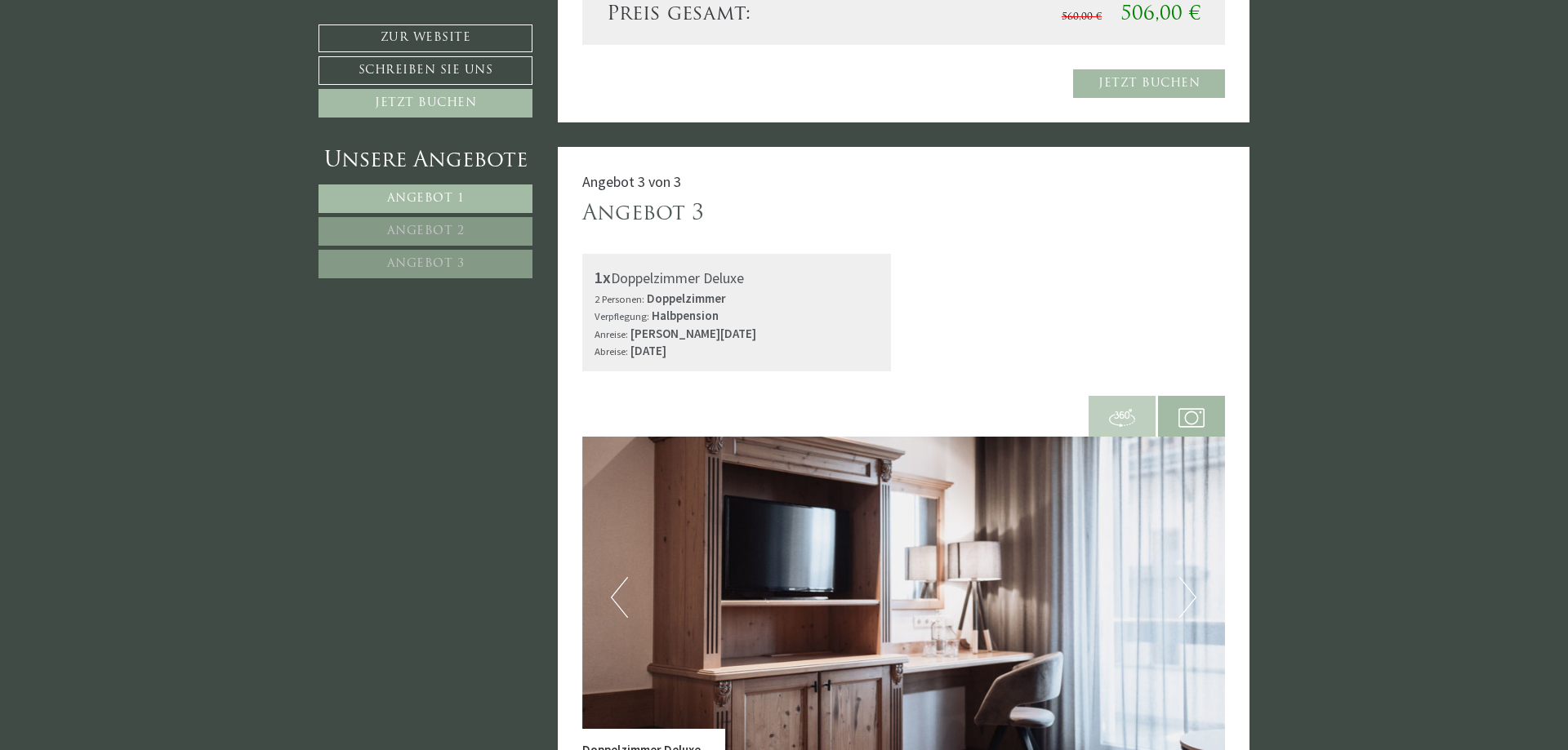
click at [1122, 425] on img at bounding box center [1122, 418] width 26 height 26
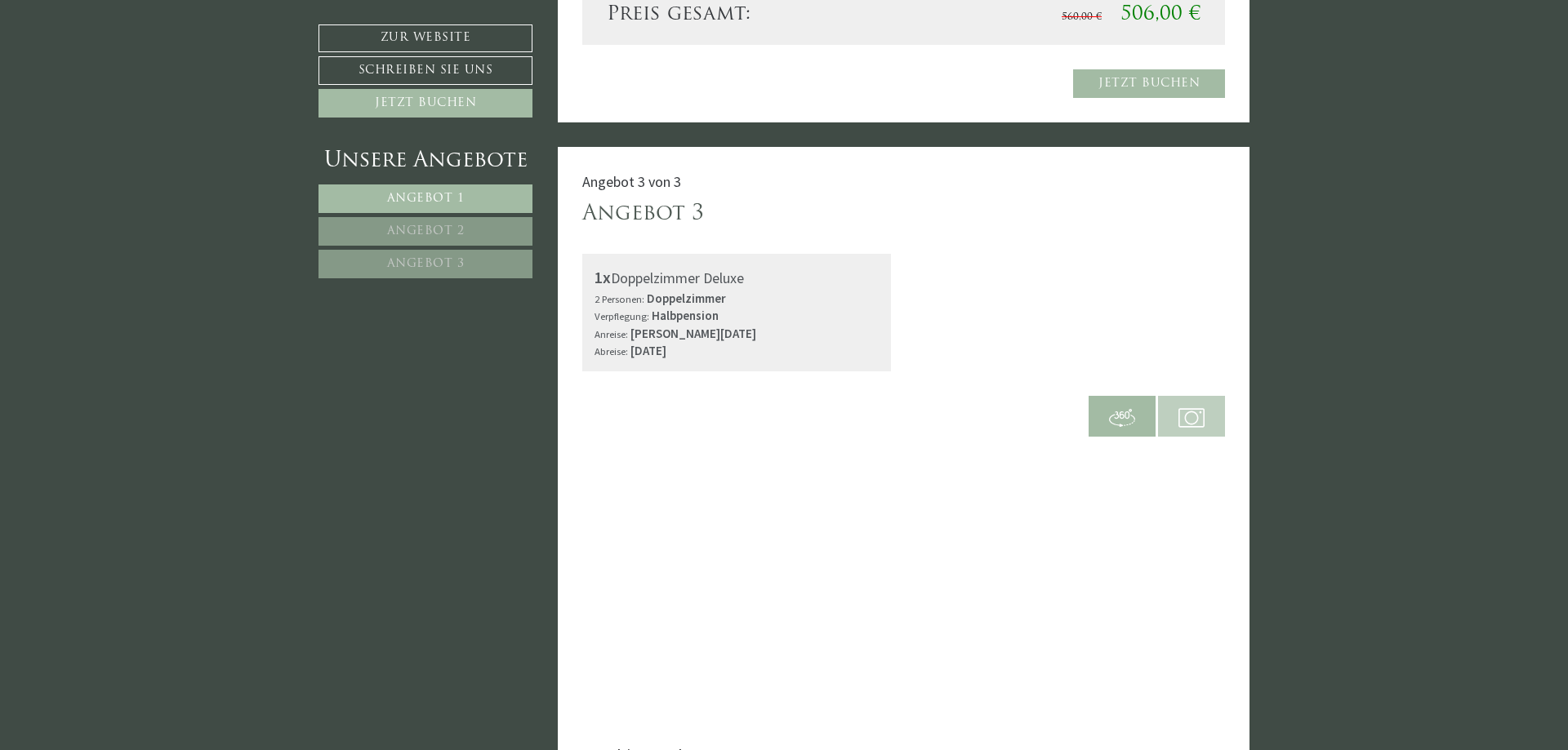
click at [1190, 409] on img at bounding box center [1191, 418] width 26 height 26
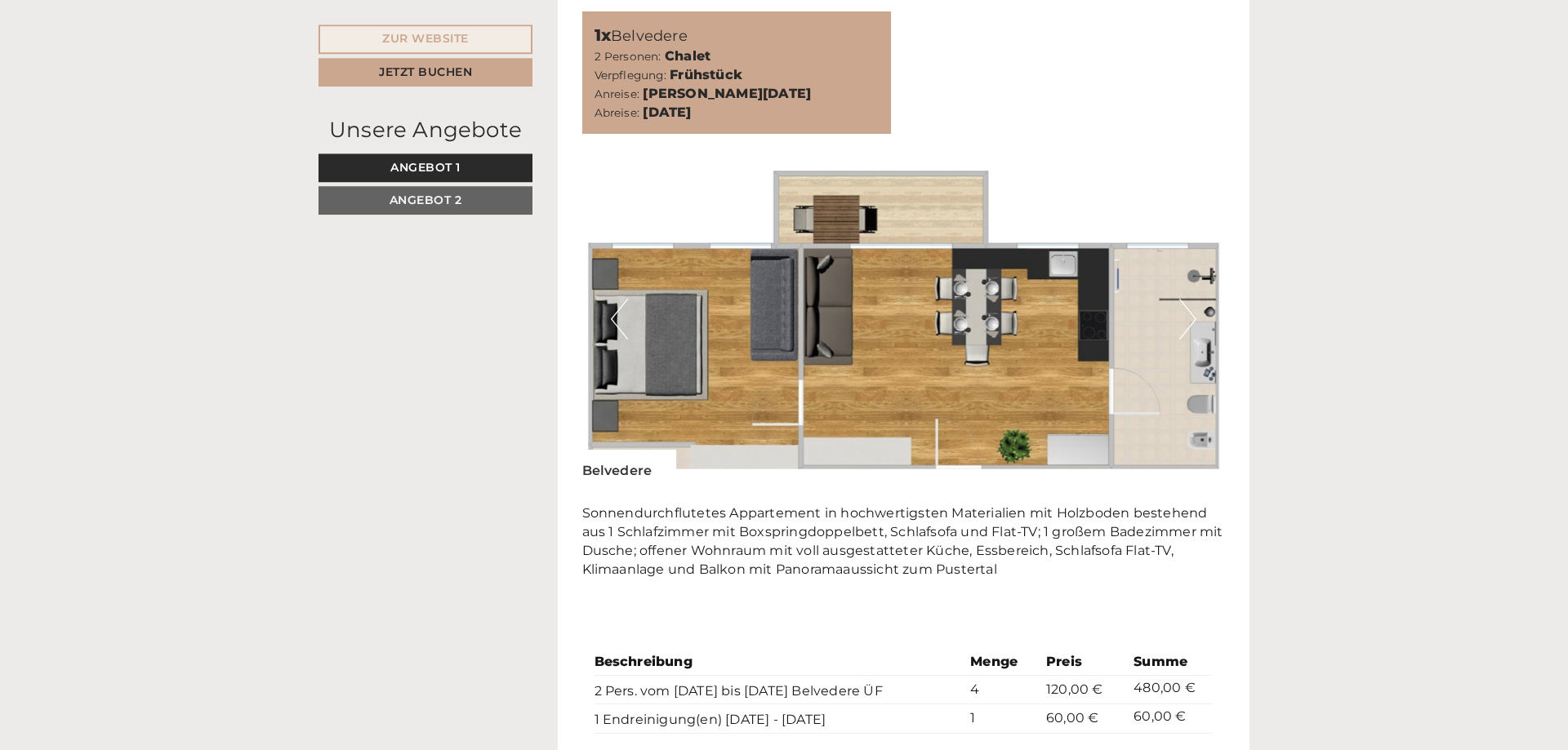
scroll to position [2165, 0]
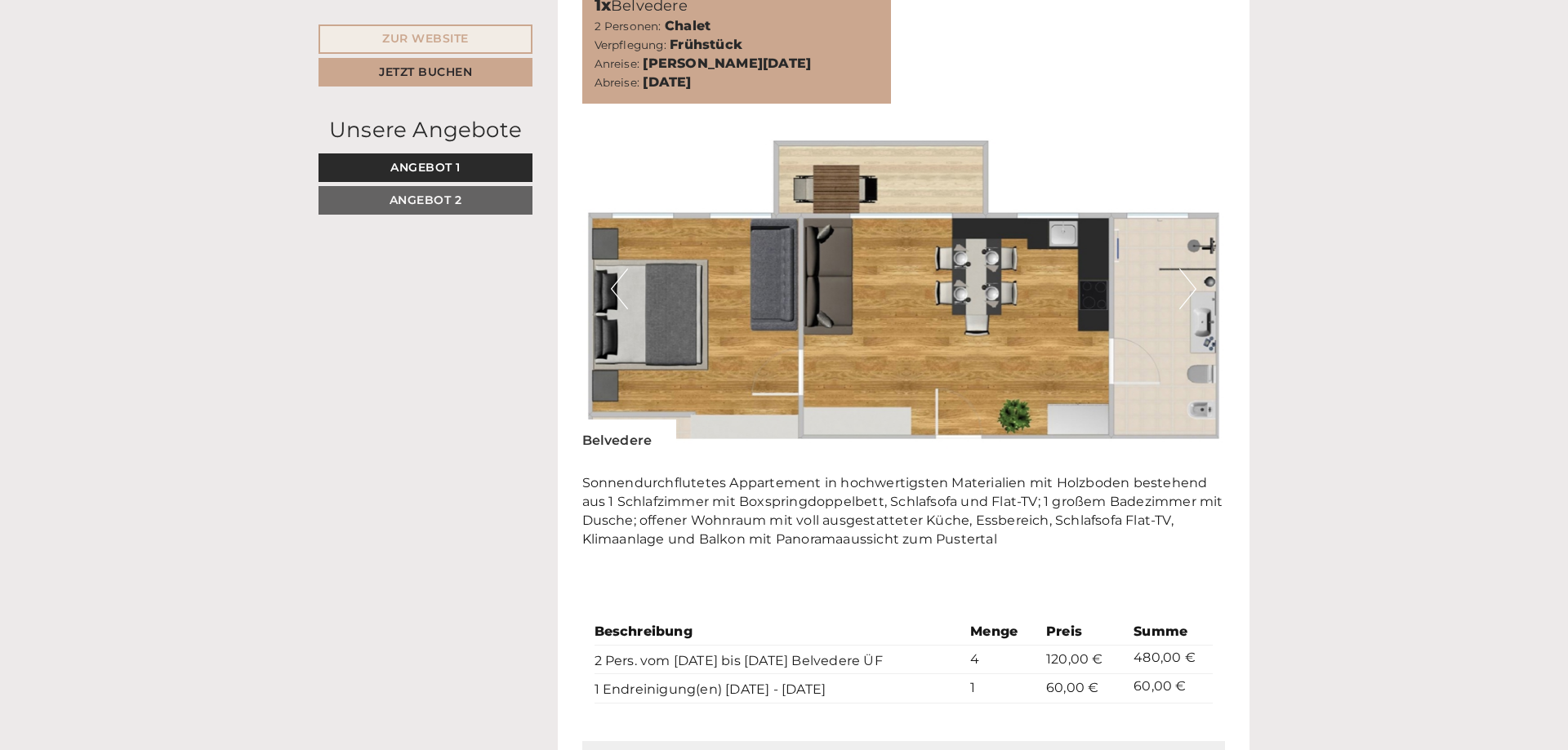
click at [1188, 268] on button "Next" at bounding box center [1188, 288] width 17 height 41
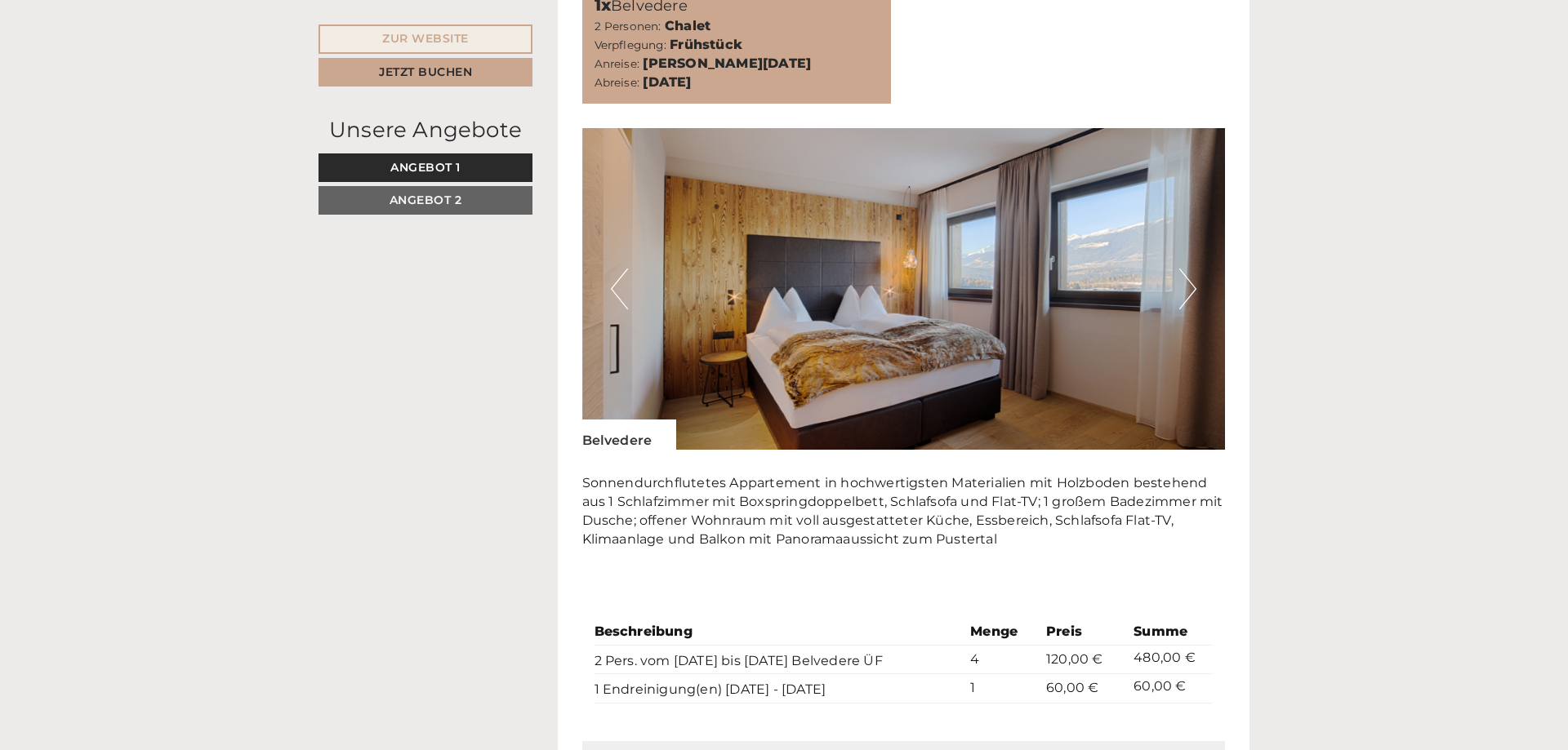
click at [1188, 268] on button "Next" at bounding box center [1188, 288] width 17 height 41
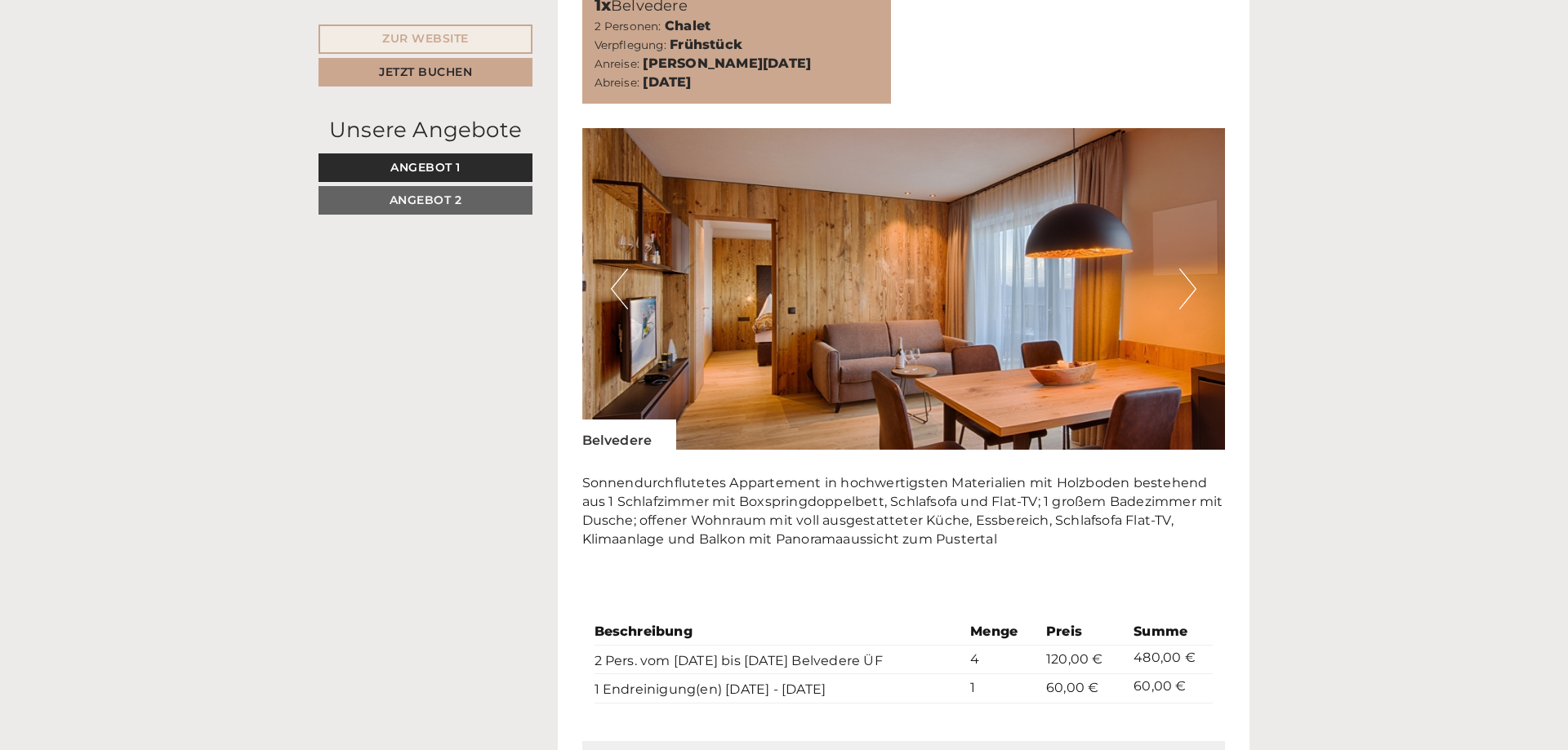
click at [1188, 268] on button "Next" at bounding box center [1188, 288] width 17 height 41
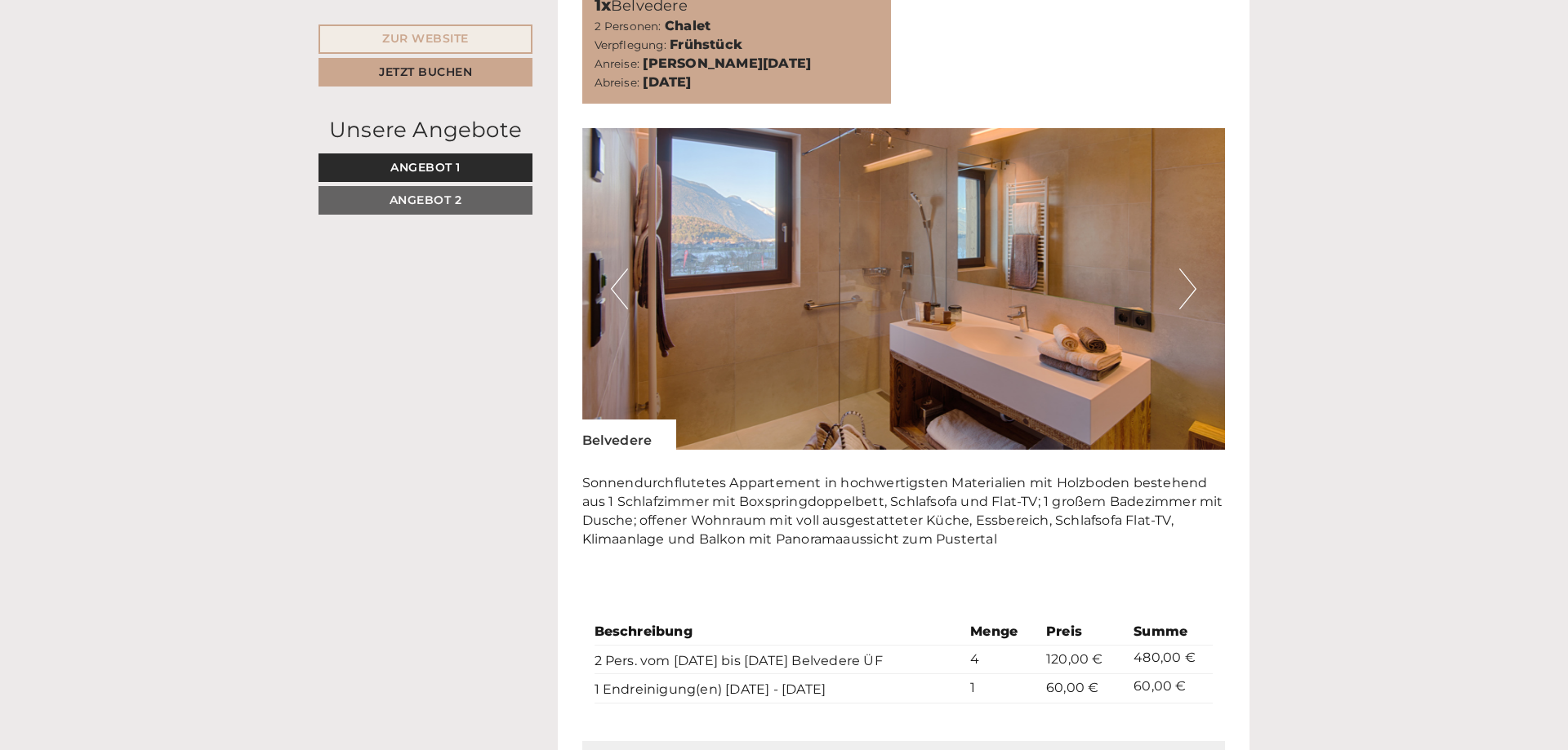
click at [1188, 268] on button "Next" at bounding box center [1188, 288] width 17 height 41
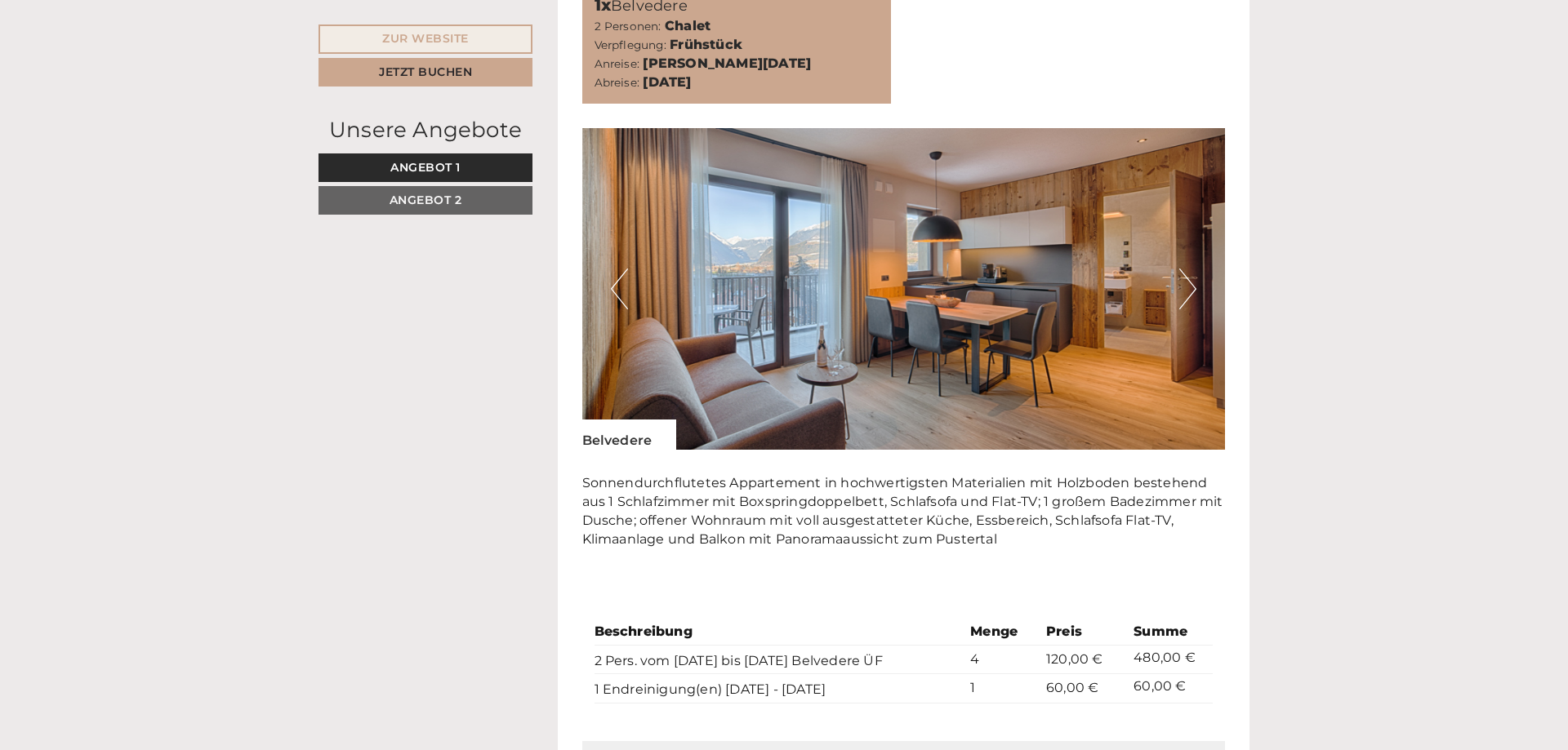
click at [618, 268] on button "Previous" at bounding box center [619, 288] width 17 height 41
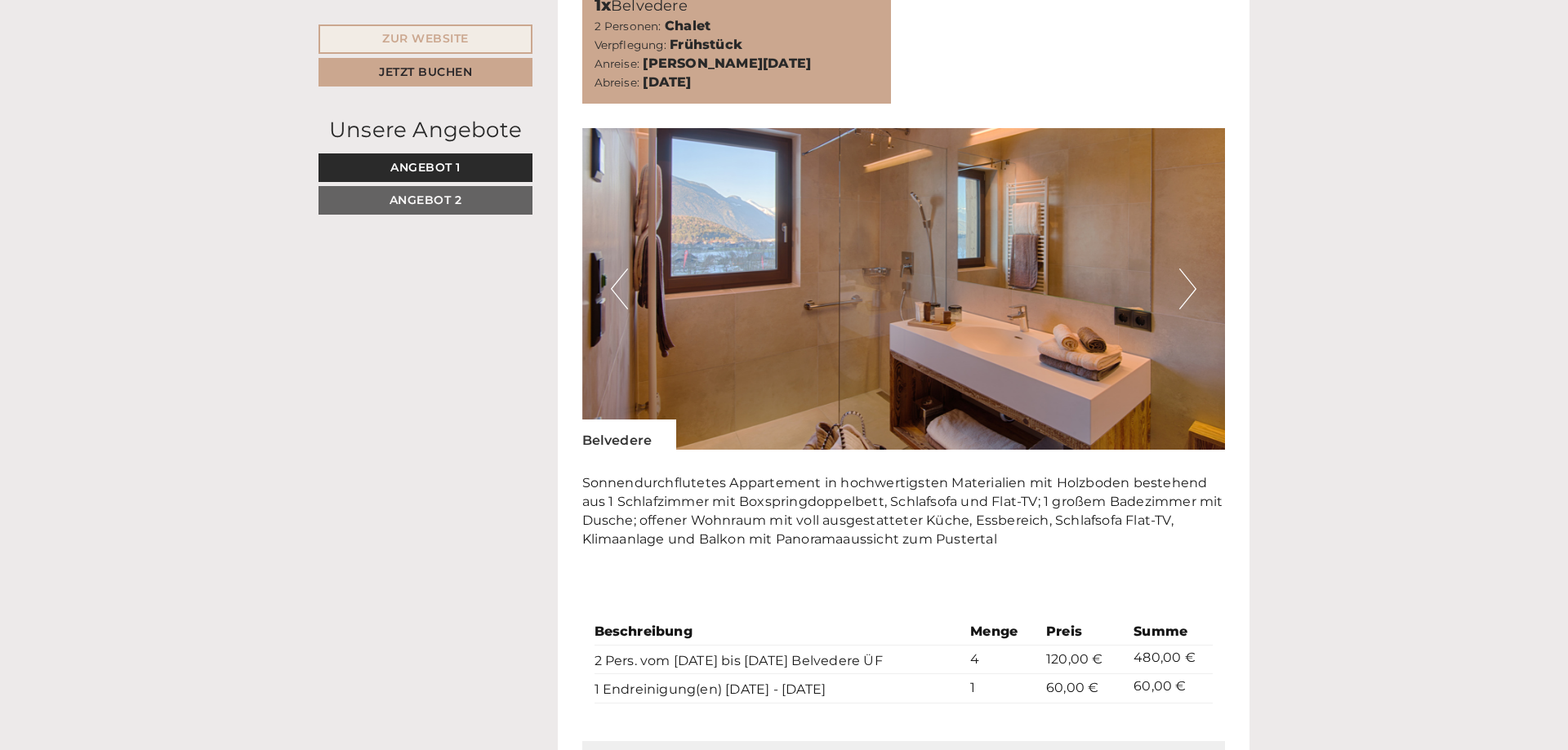
click at [1188, 268] on button "Next" at bounding box center [1188, 288] width 17 height 41
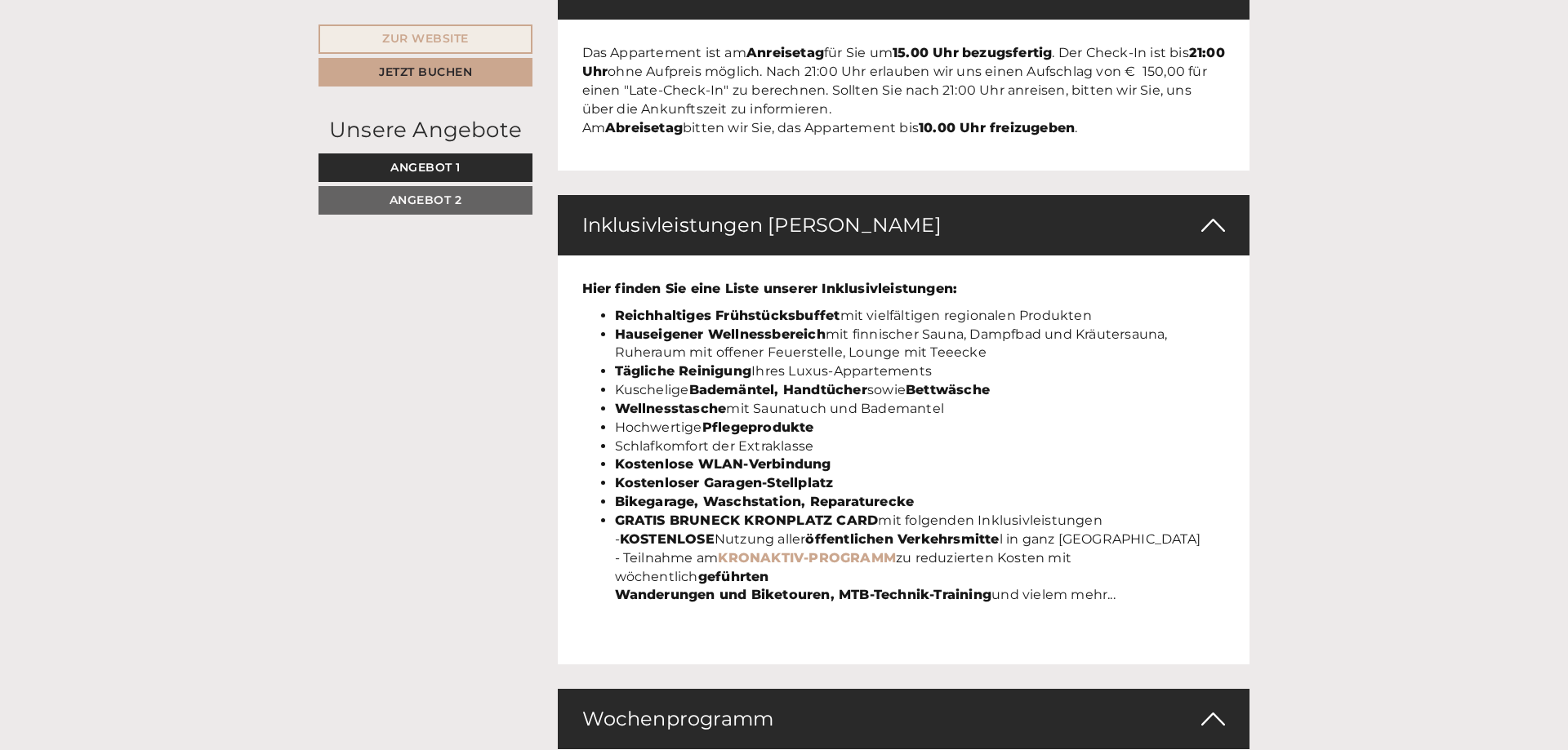
scroll to position [3331, 0]
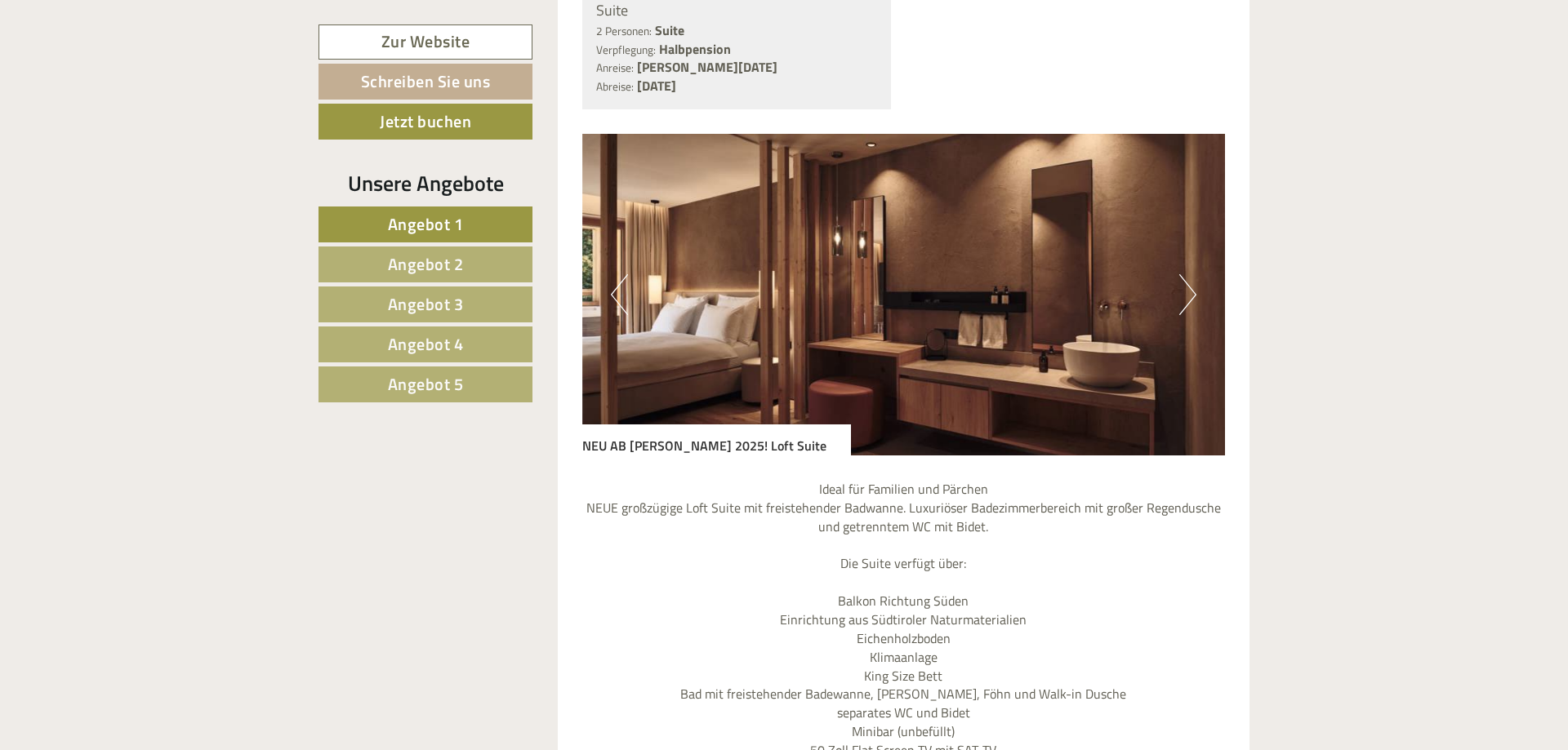
scroll to position [4330, 0]
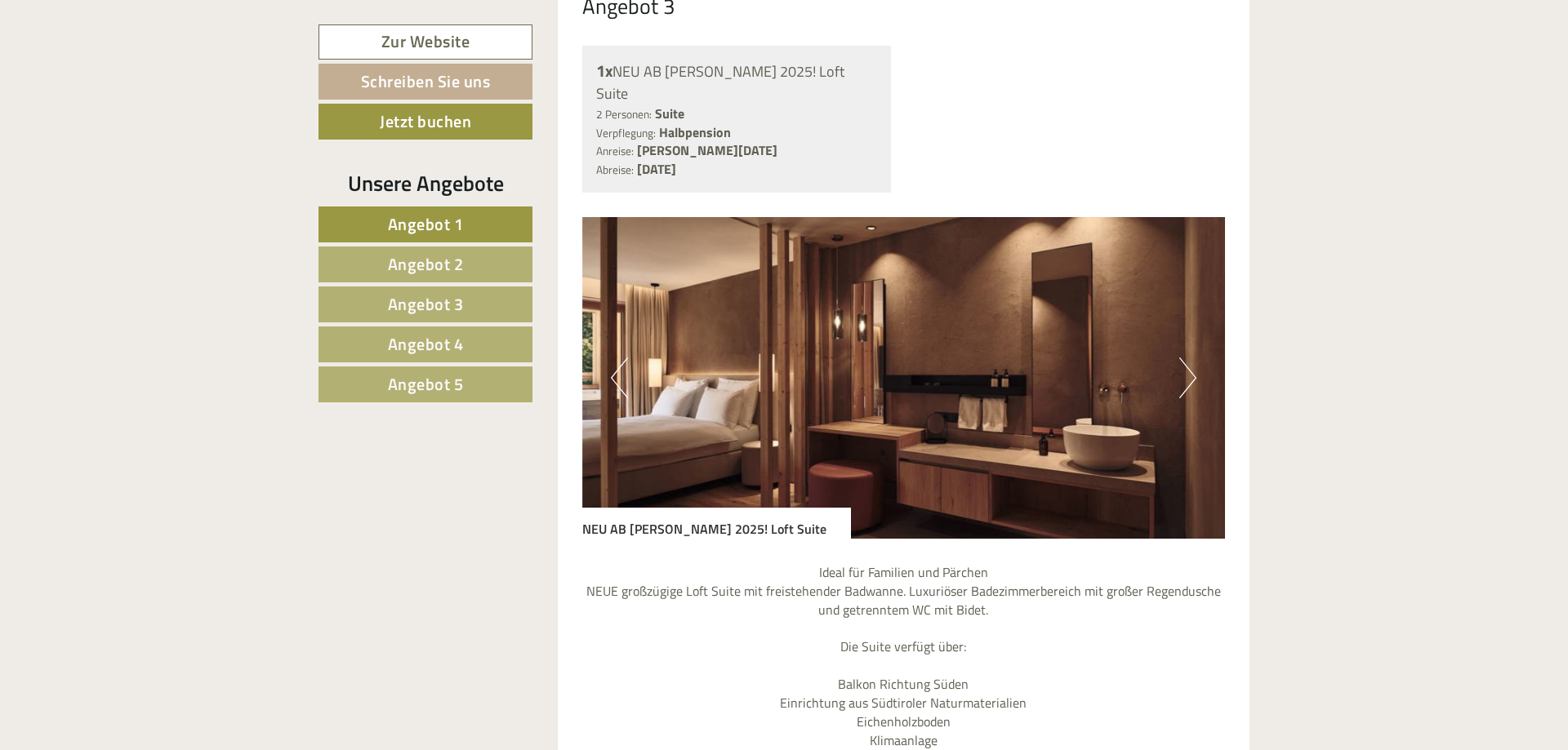
click at [1195, 357] on button "Next" at bounding box center [1188, 378] width 17 height 41
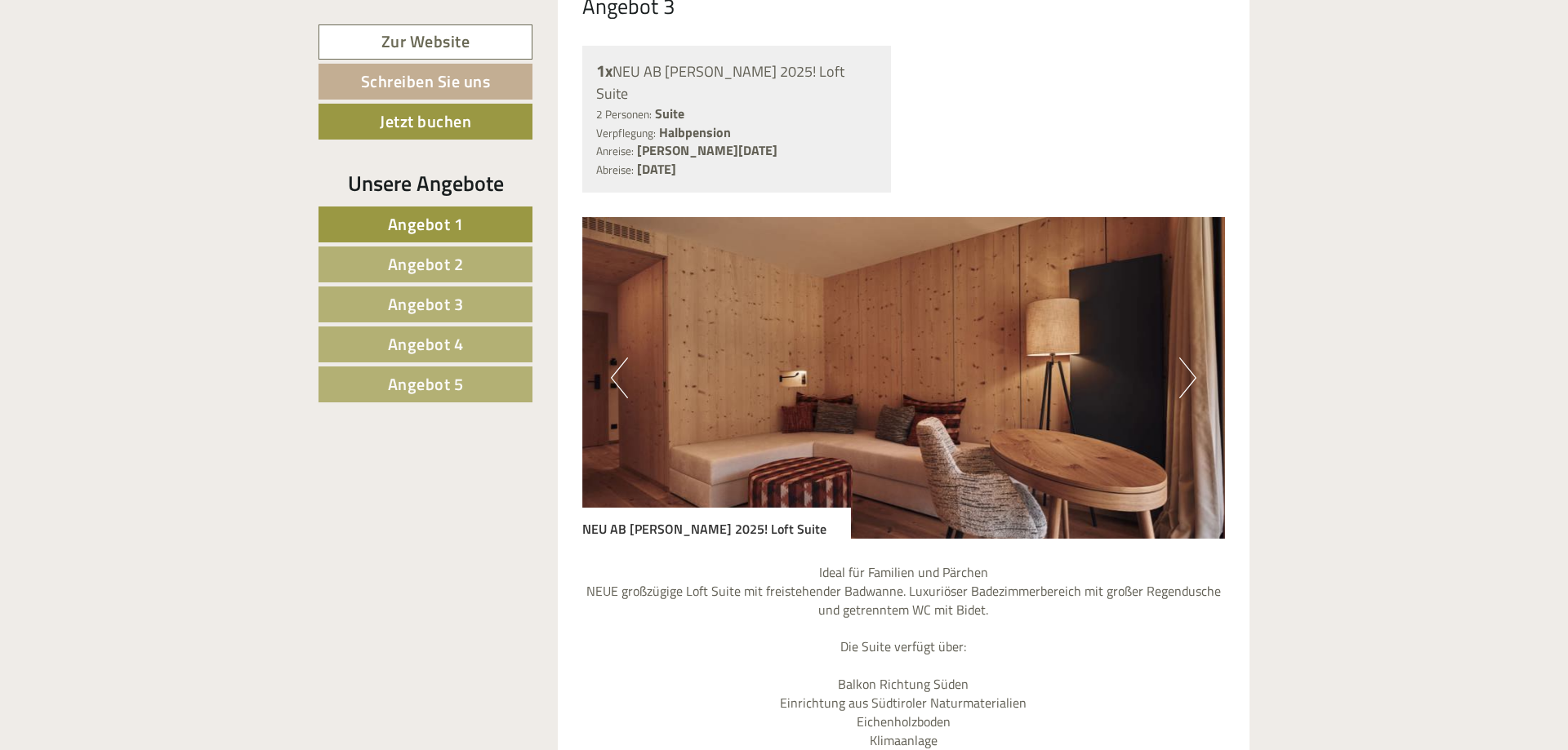
click at [1195, 357] on button "Next" at bounding box center [1188, 378] width 17 height 41
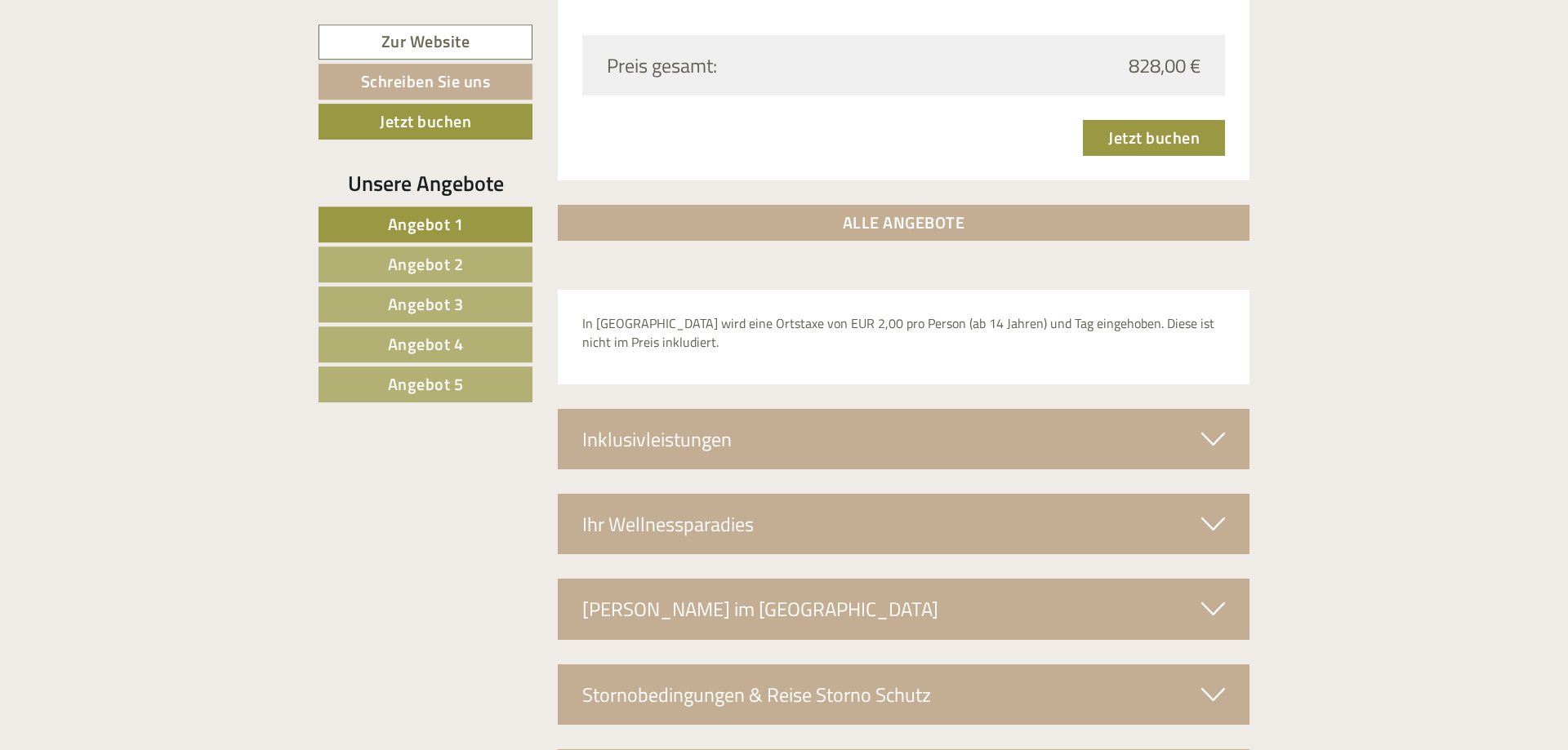
scroll to position [5730, 0]
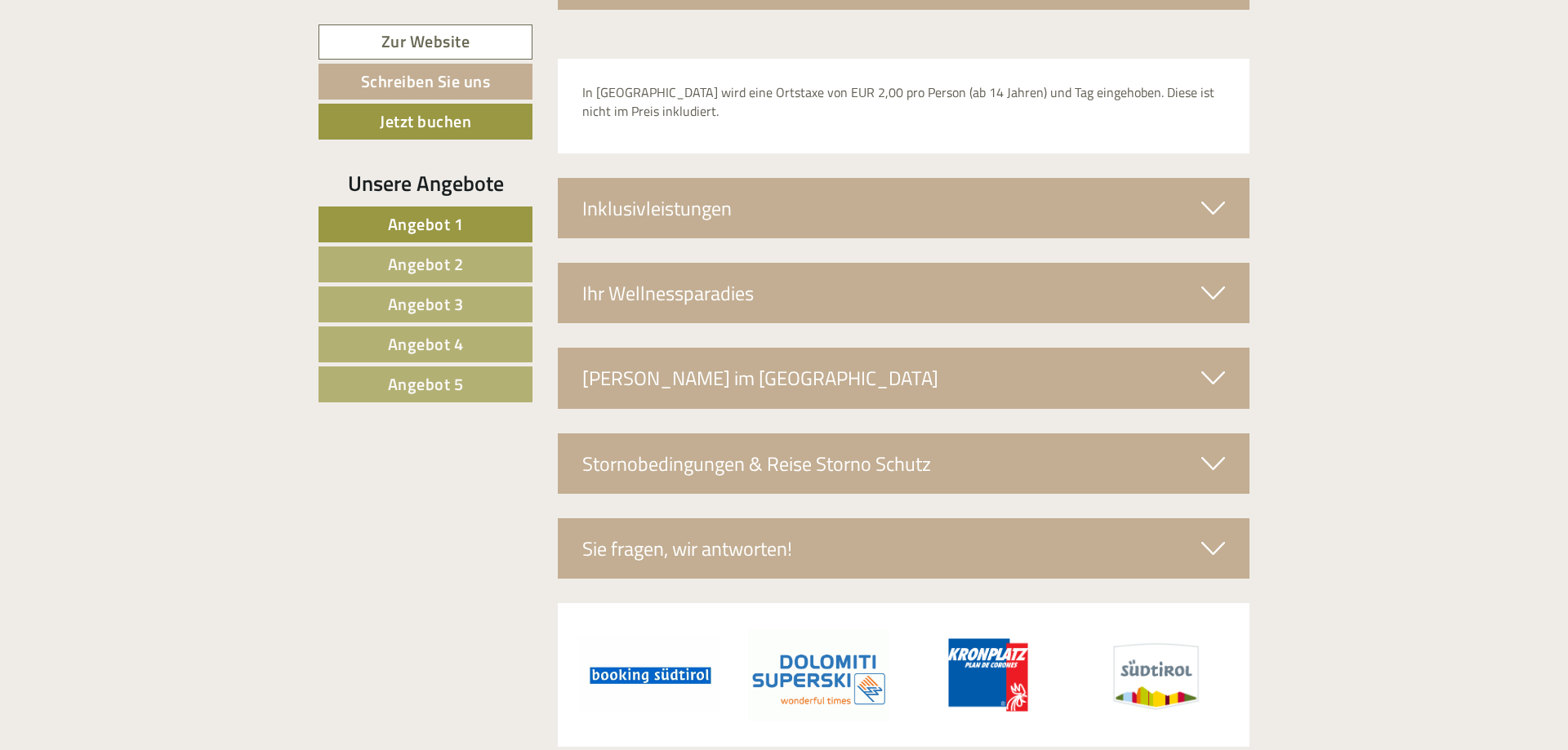
click at [736, 182] on div "Inklusivleistungen" at bounding box center [903, 209] width 692 height 61
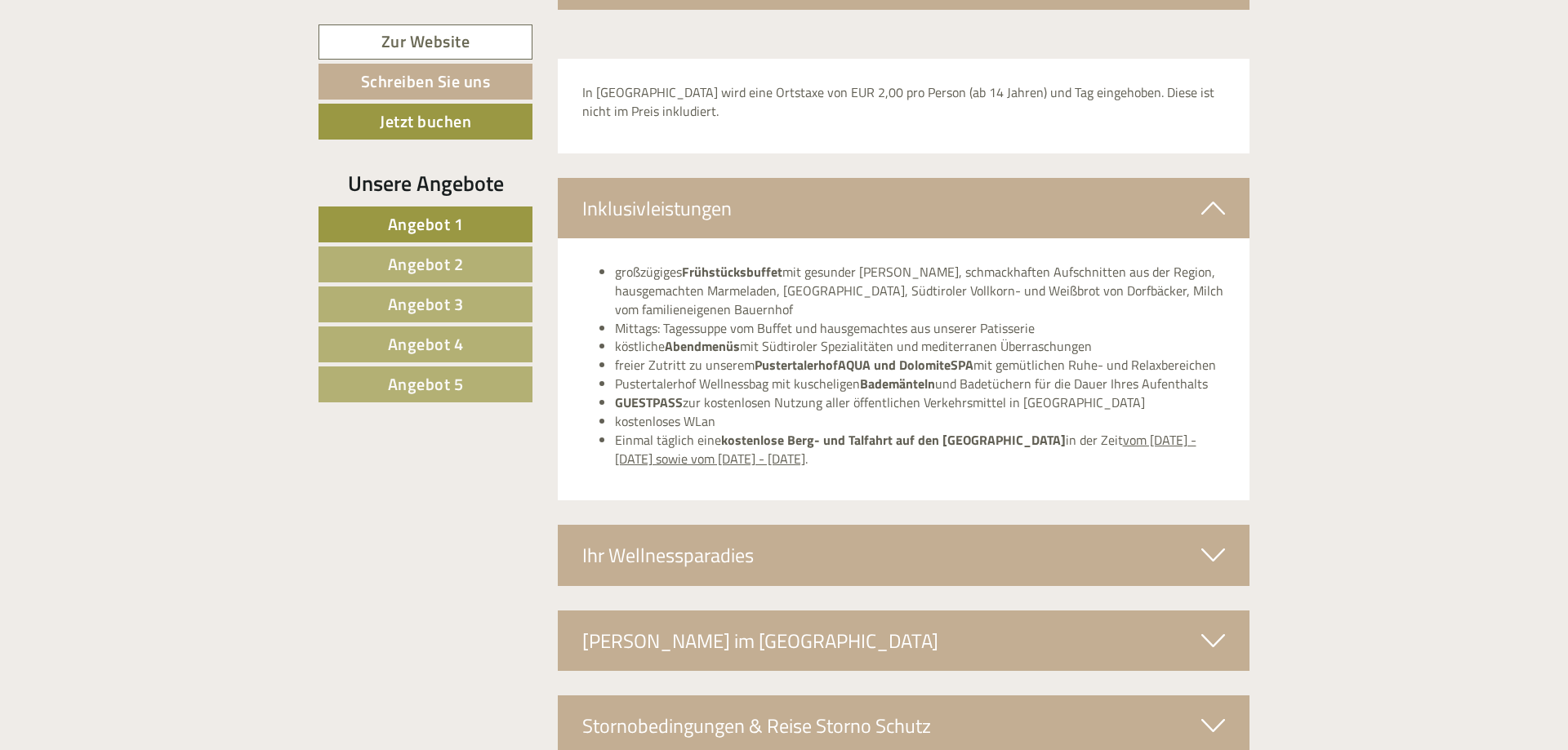
click at [733, 525] on div "Ihr Wellnessparadies" at bounding box center [903, 555] width 692 height 61
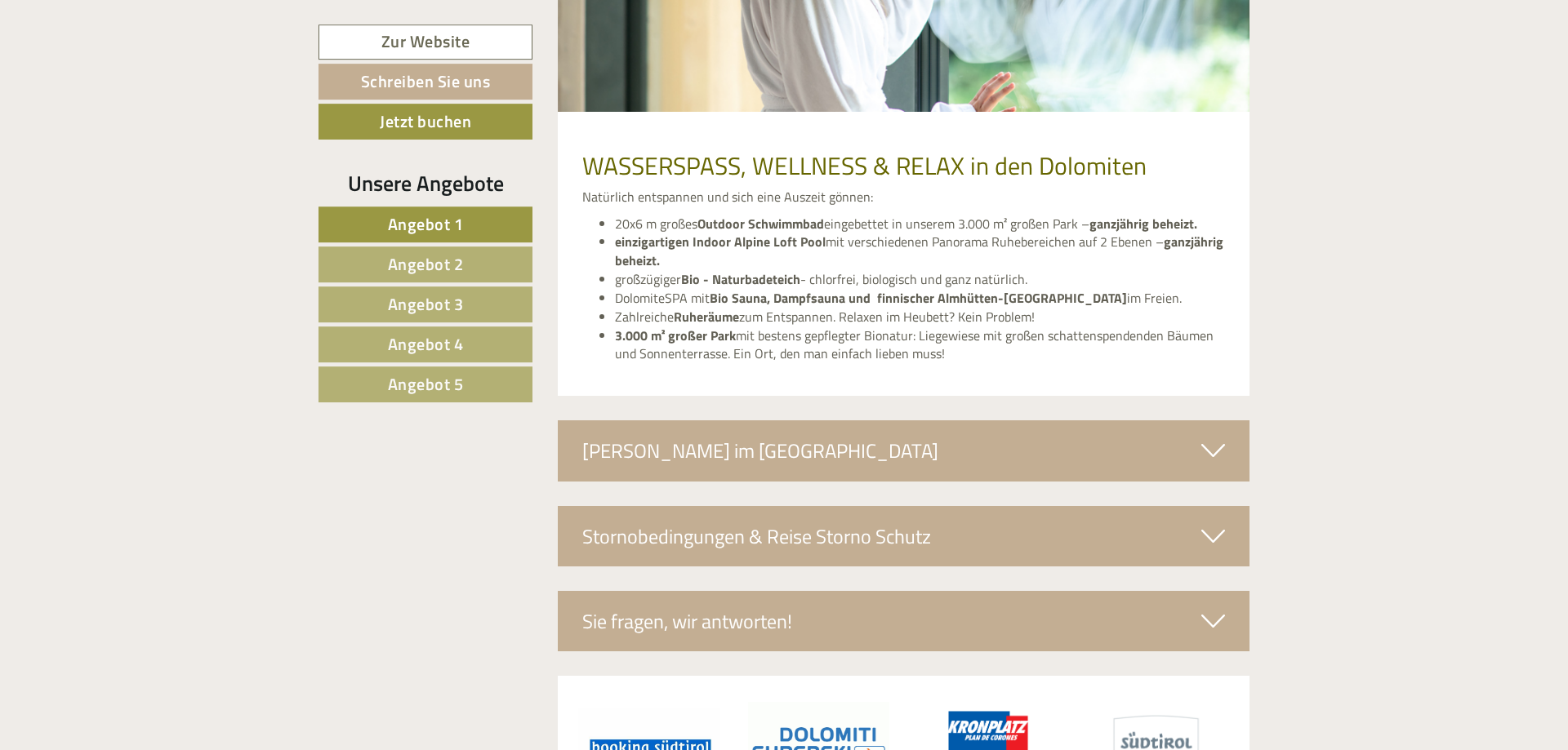
scroll to position [6562, 0]
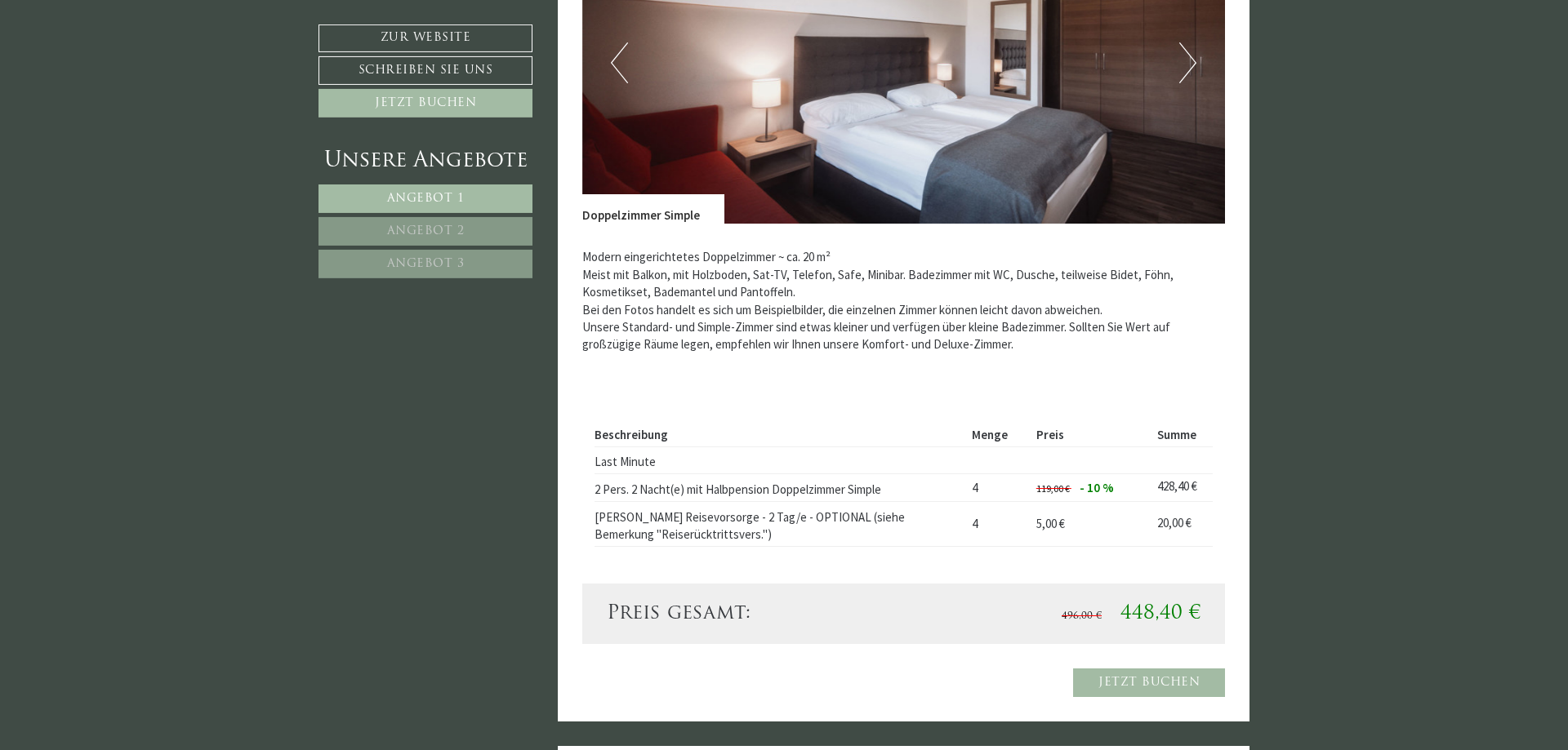
scroll to position [1499, 0]
